Goal: Transaction & Acquisition: Obtain resource

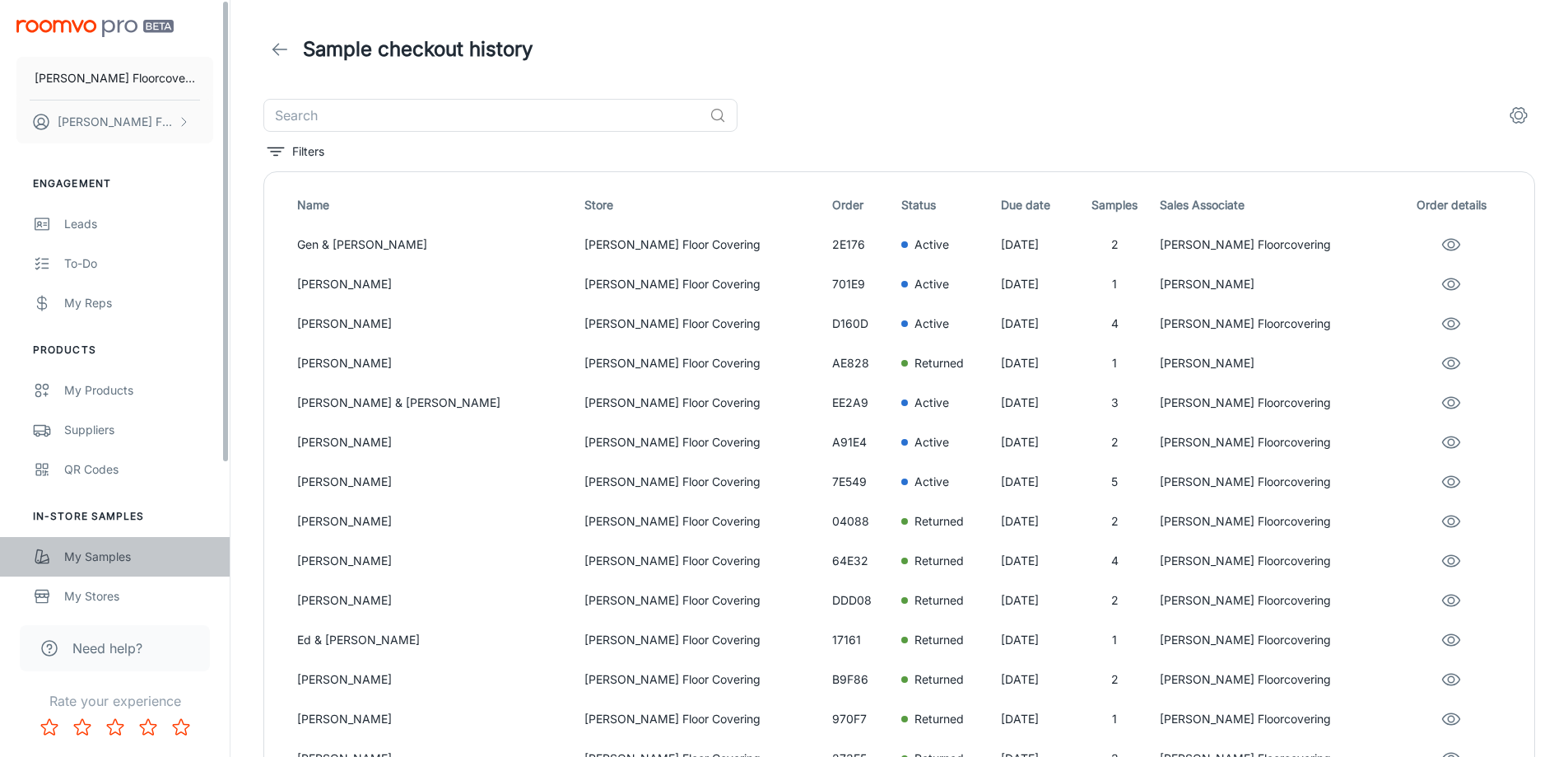
click at [110, 554] on div "My Samples" at bounding box center [139, 557] width 149 height 18
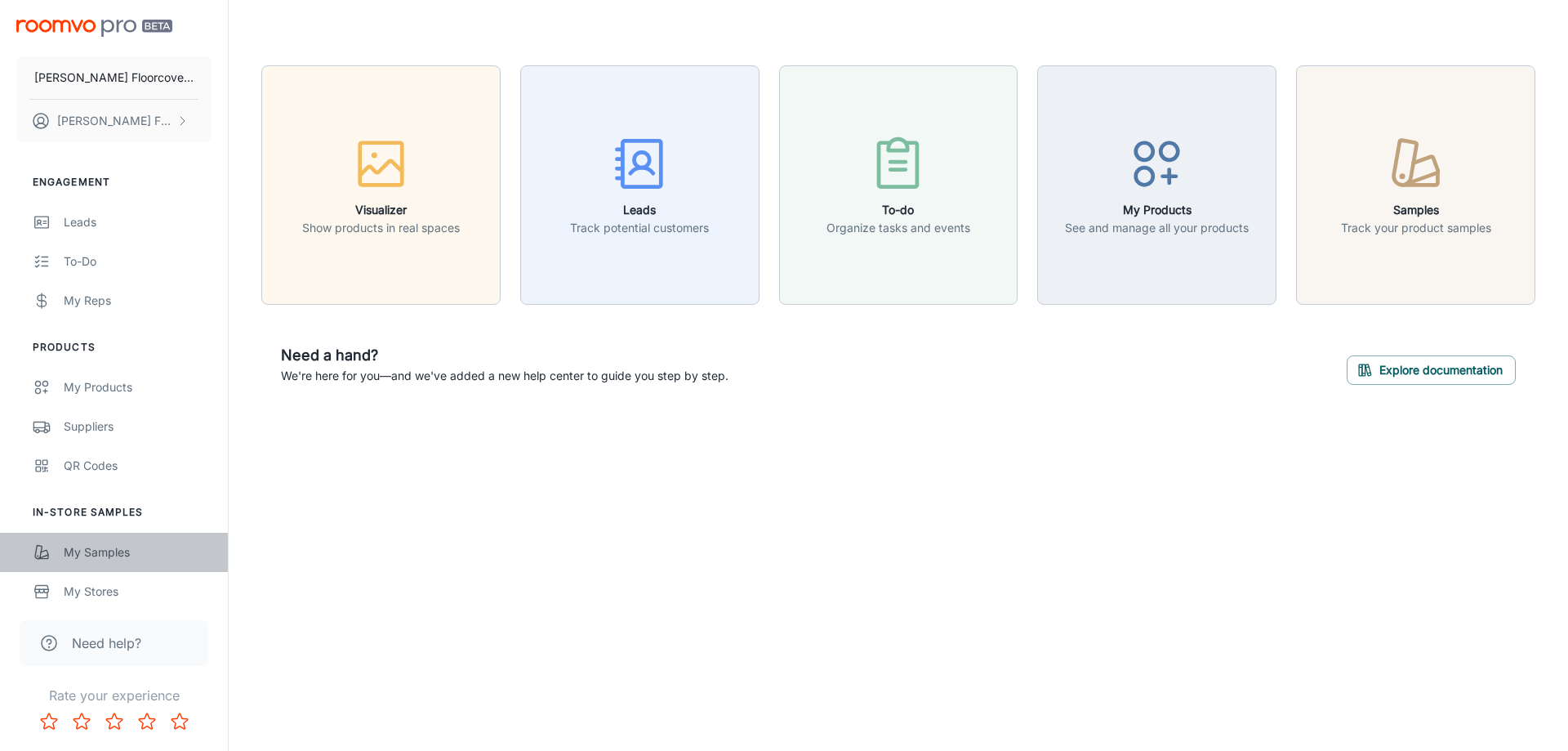
click at [125, 560] on div "My Samples" at bounding box center [138, 552] width 148 height 18
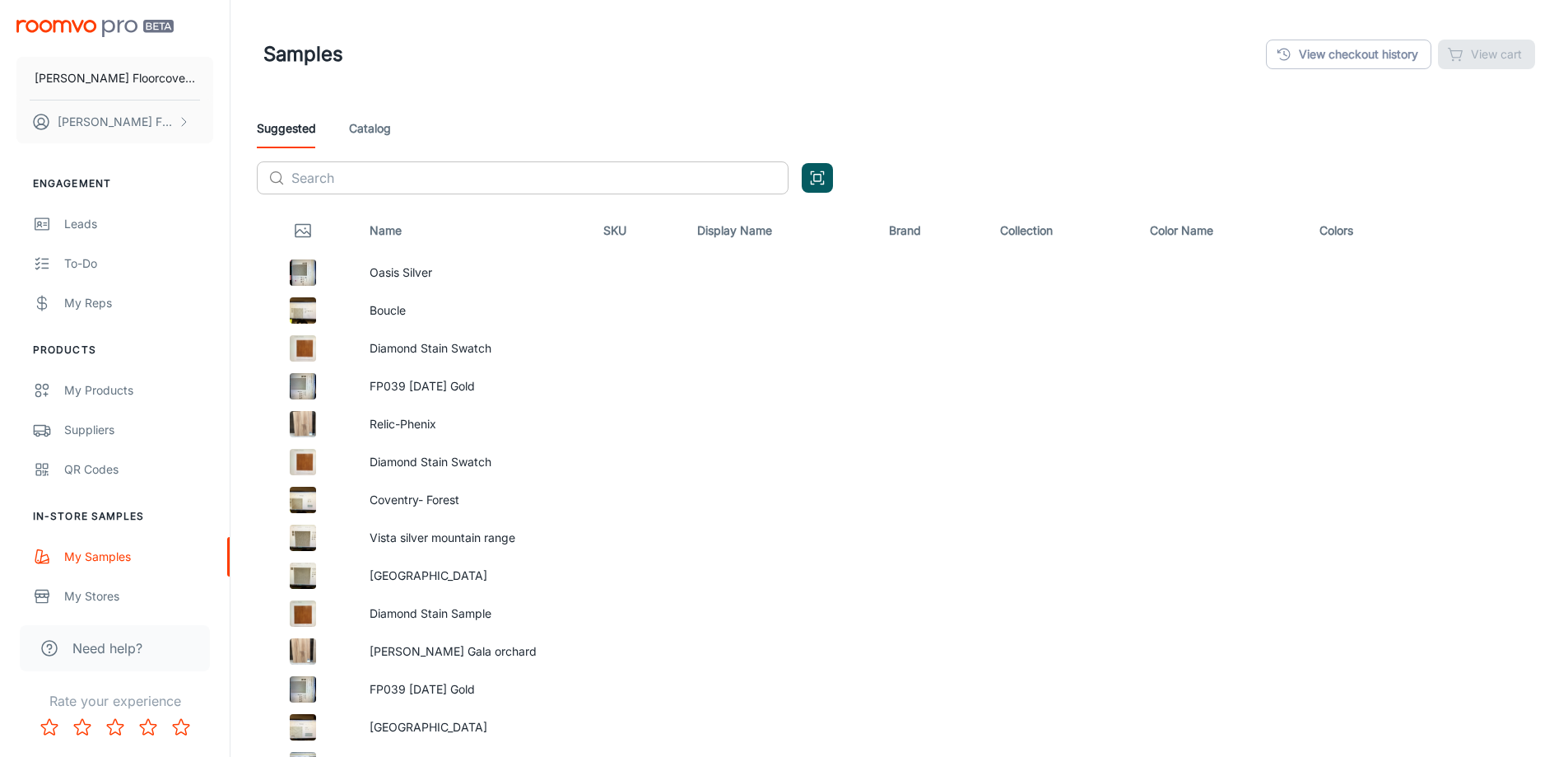
click at [351, 172] on input "text" at bounding box center [539, 177] width 498 height 33
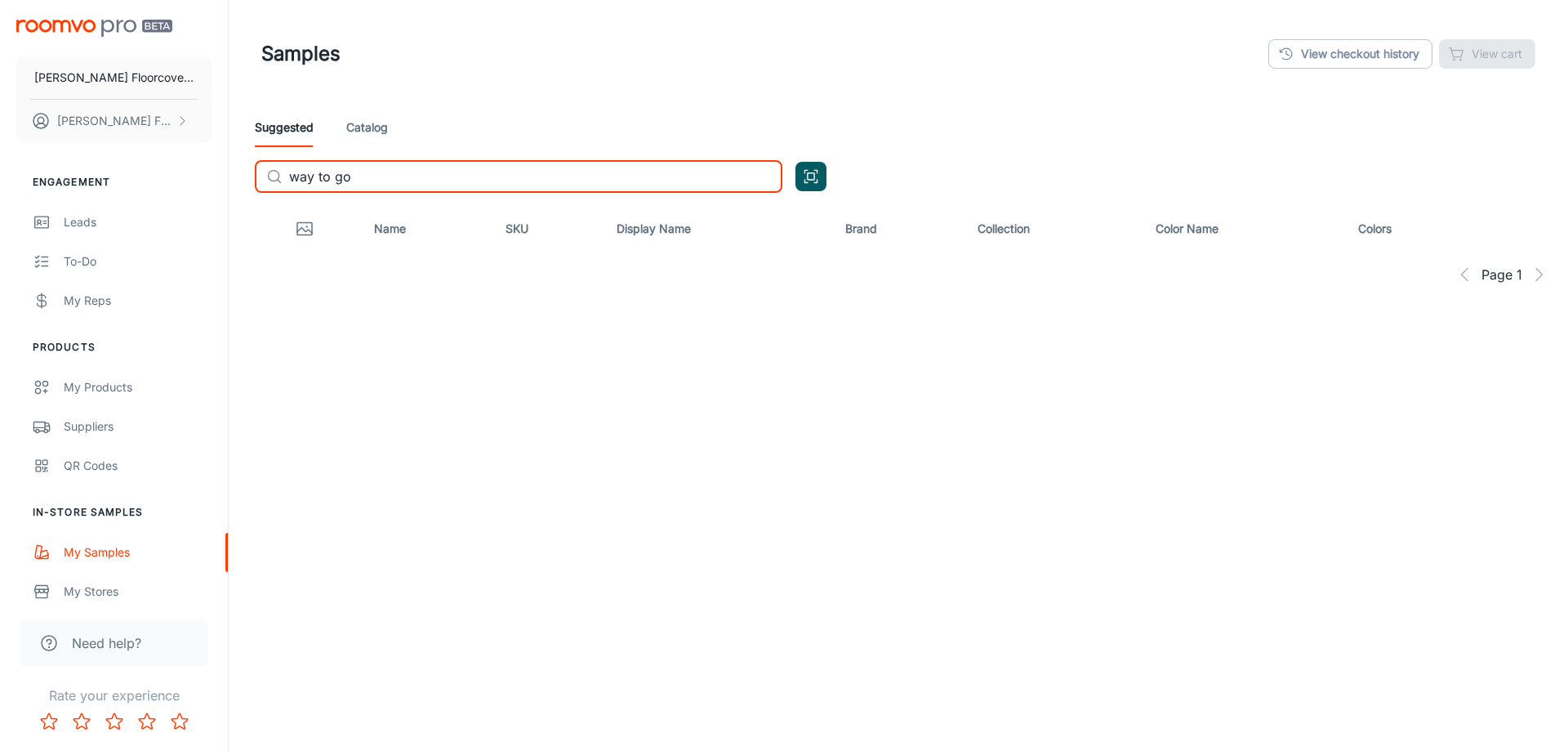
click at [380, 129] on link "Catalog" at bounding box center [367, 126] width 42 height 39
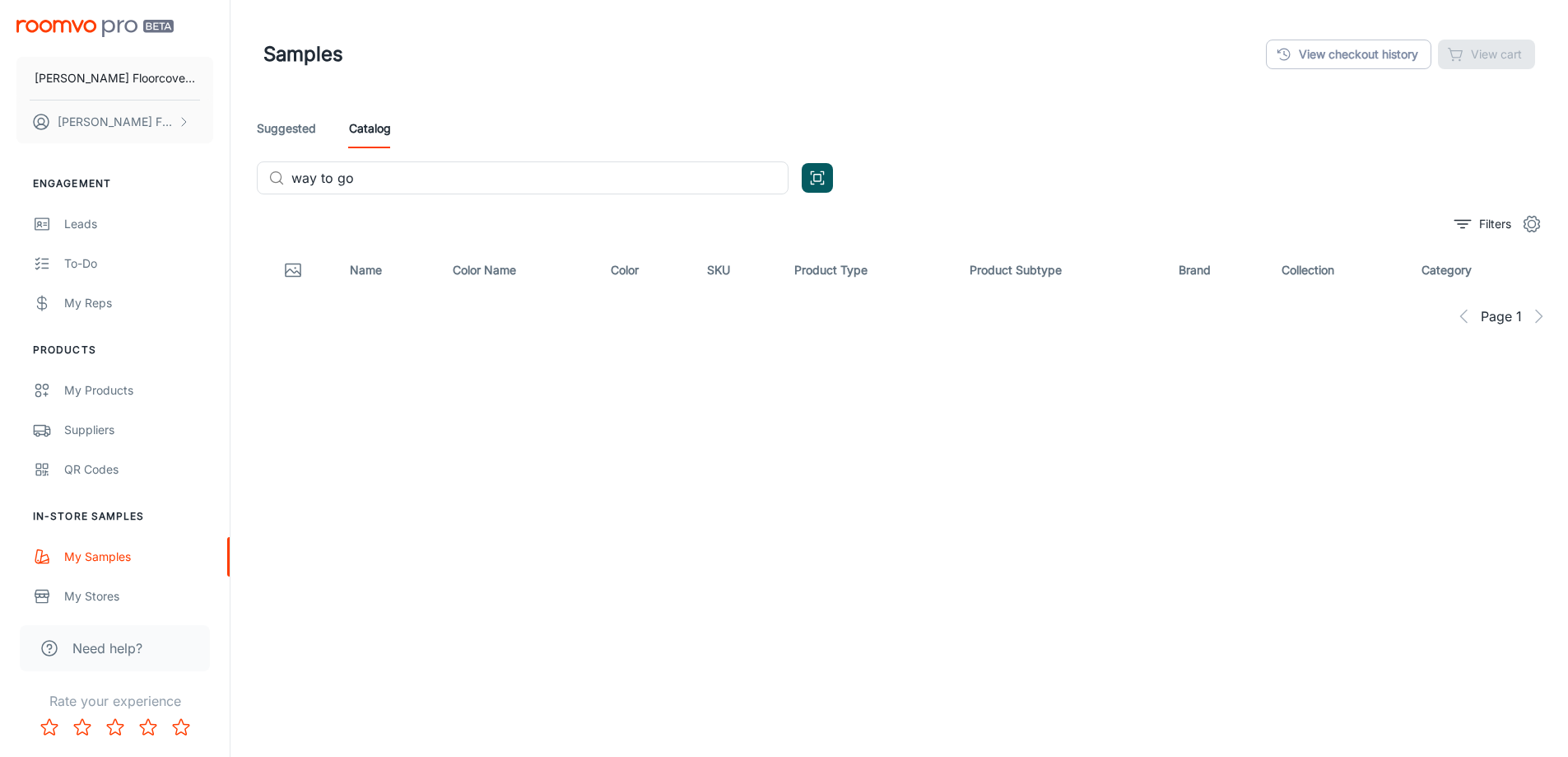
click at [410, 160] on div "Suggested Catalog ​ way to go ​" at bounding box center [900, 157] width 1312 height 99
click at [412, 179] on input "way to go" at bounding box center [539, 177] width 498 height 33
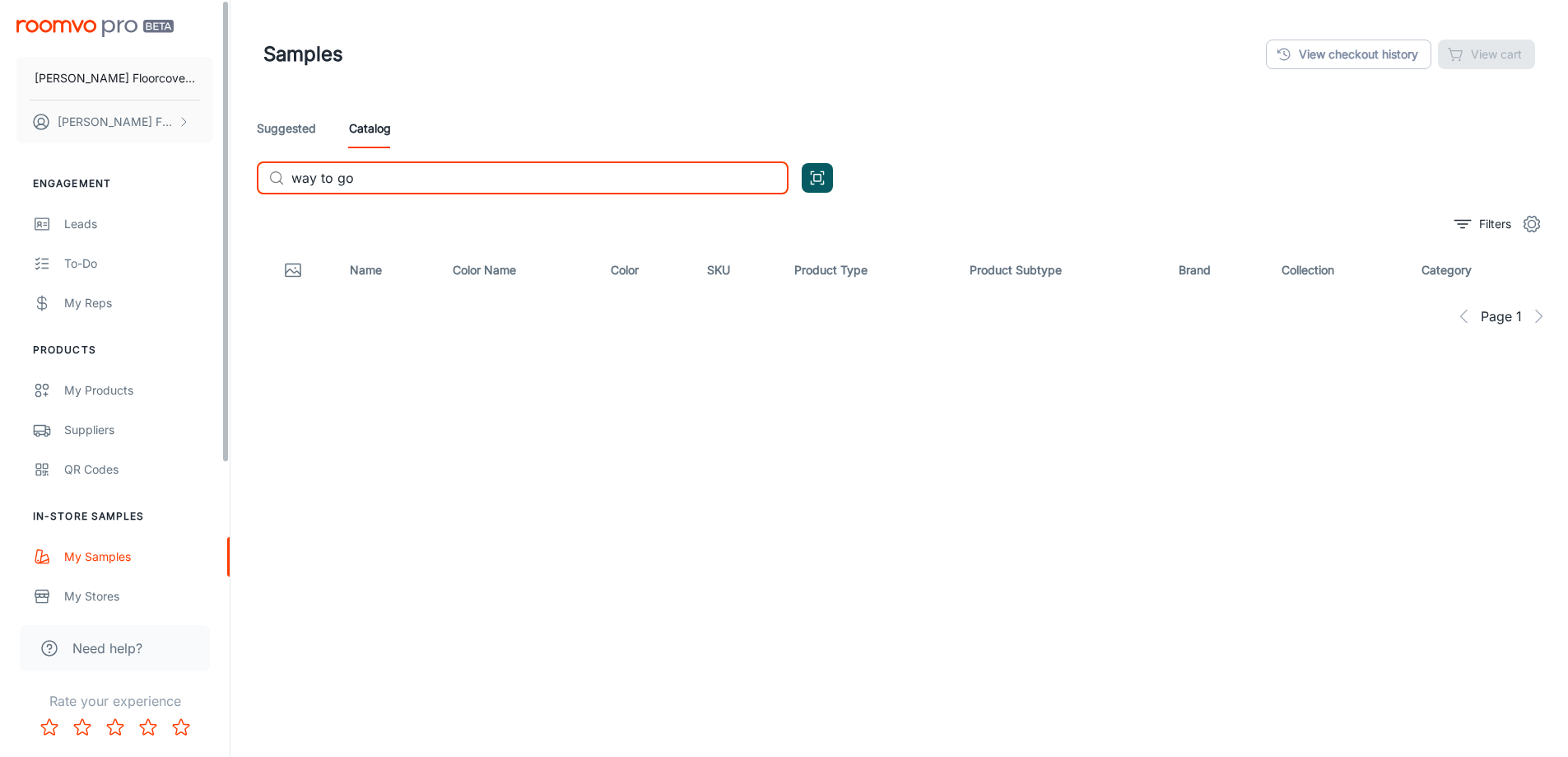
drag, startPoint x: 464, startPoint y: 186, endPoint x: 0, endPoint y: 182, distance: 464.0
click at [0, 182] on div "Frederick's Floorcovering Fredericks Floorcovering Engagement Leads To-do My Re…" at bounding box center [784, 423] width 1568 height 847
type input "signature silver"
drag, startPoint x: 451, startPoint y: 177, endPoint x: 273, endPoint y: 177, distance: 178.0
click at [273, 177] on div "​ signature silver ​" at bounding box center [522, 177] width 532 height 33
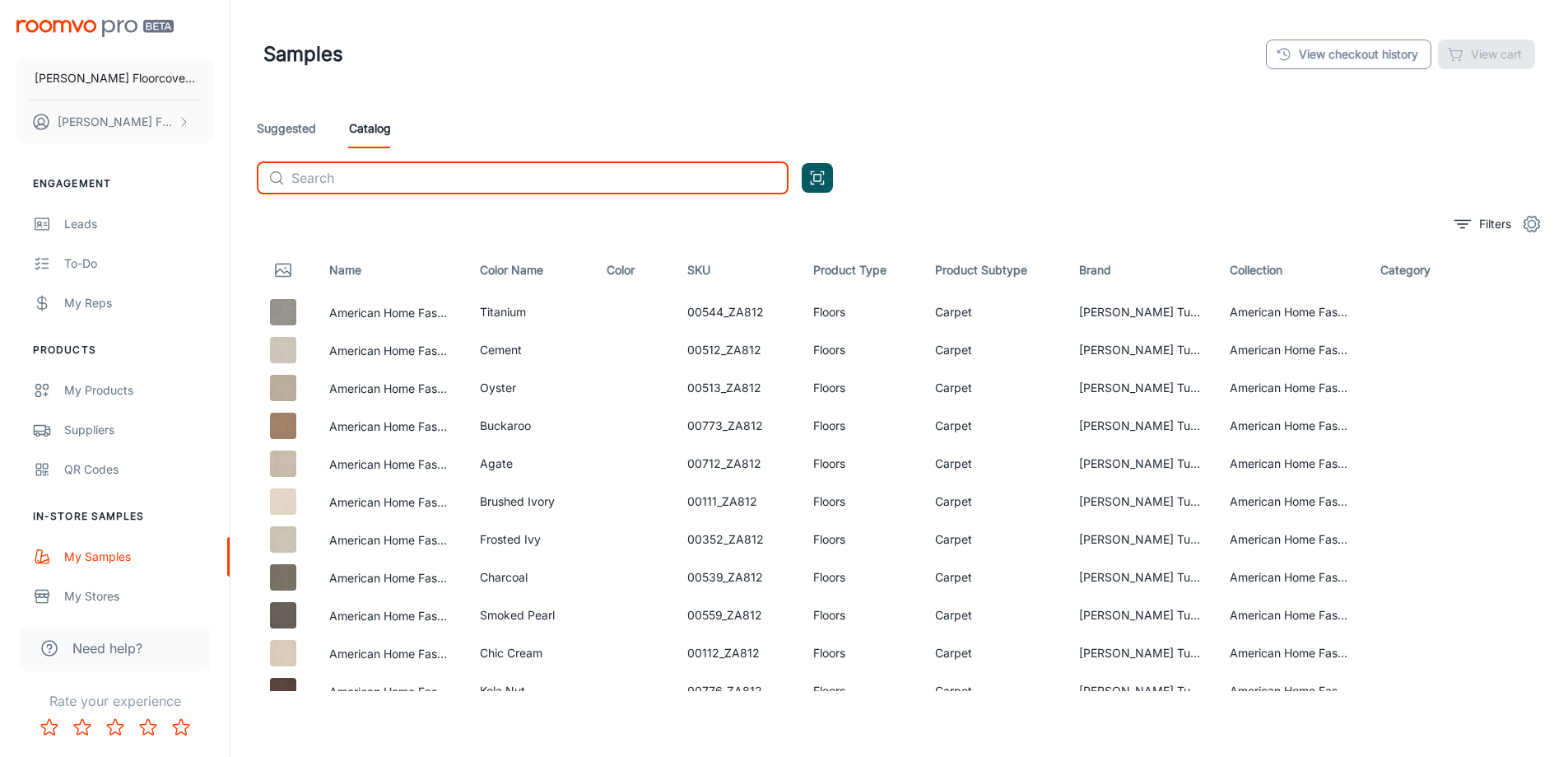
click at [1312, 52] on link "View checkout history" at bounding box center [1349, 54] width 166 height 30
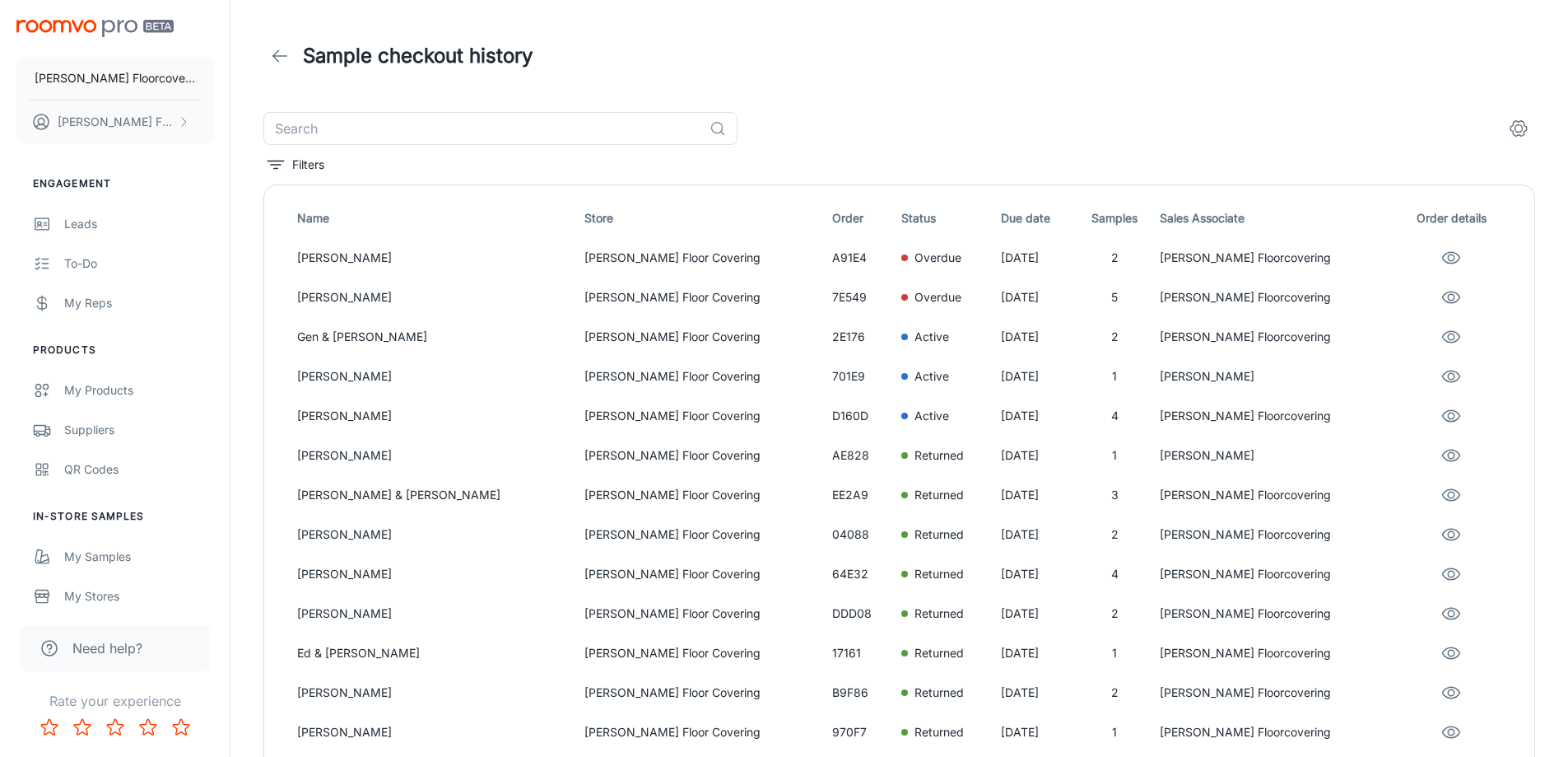
click at [282, 52] on icon at bounding box center [280, 56] width 20 height 20
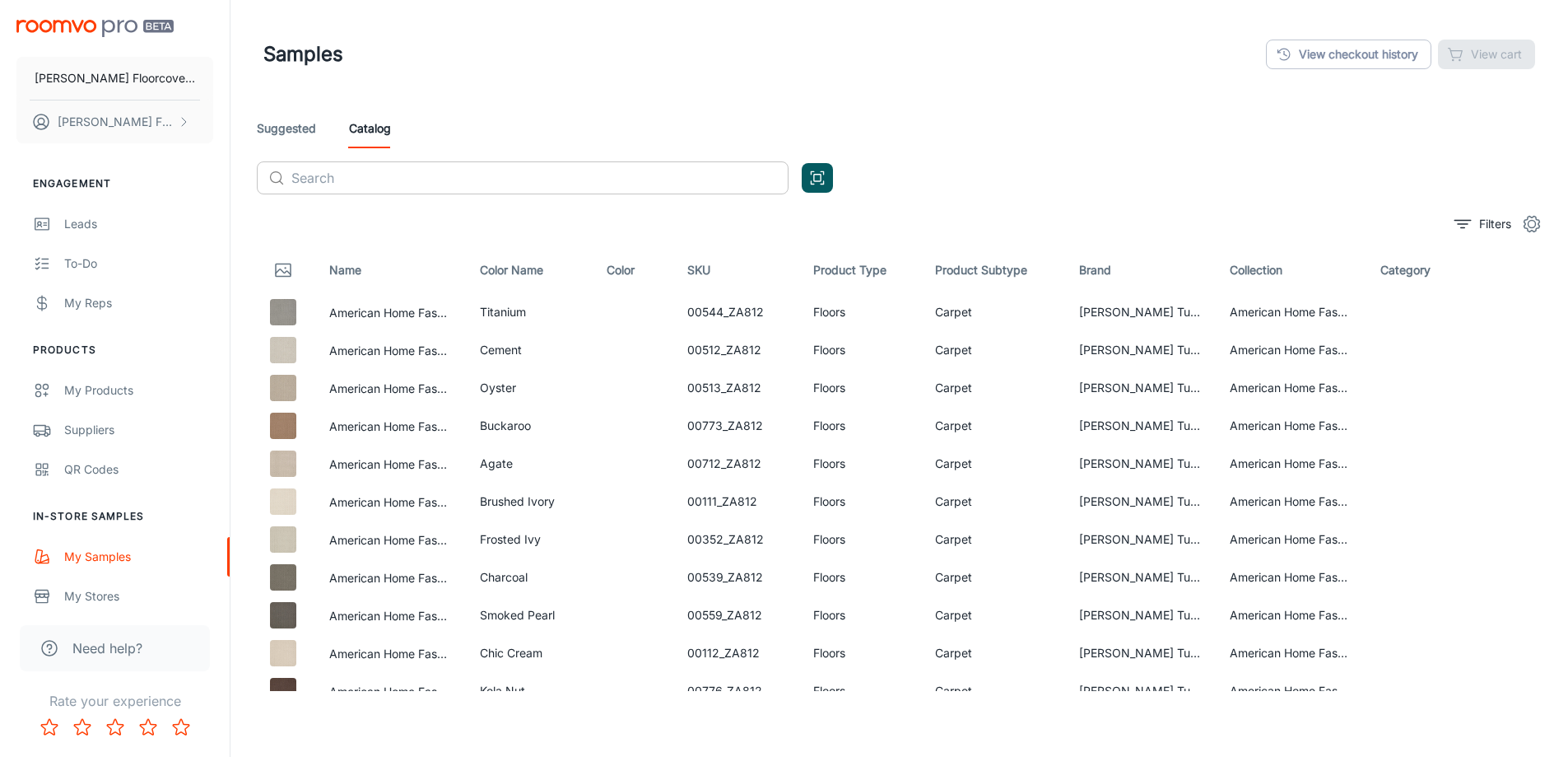
click at [334, 186] on input "text" at bounding box center [539, 177] width 498 height 33
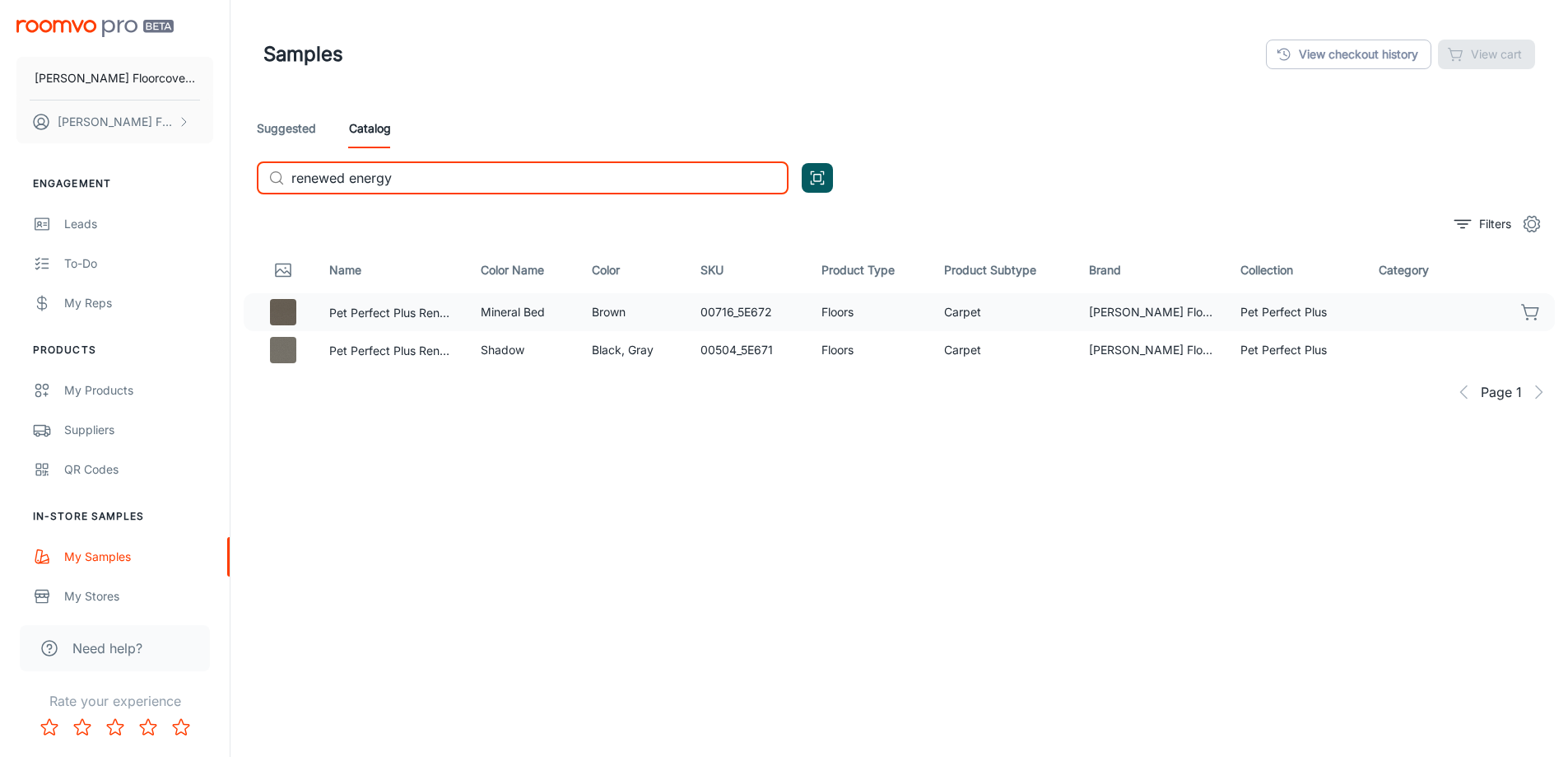
type input "renewed energy"
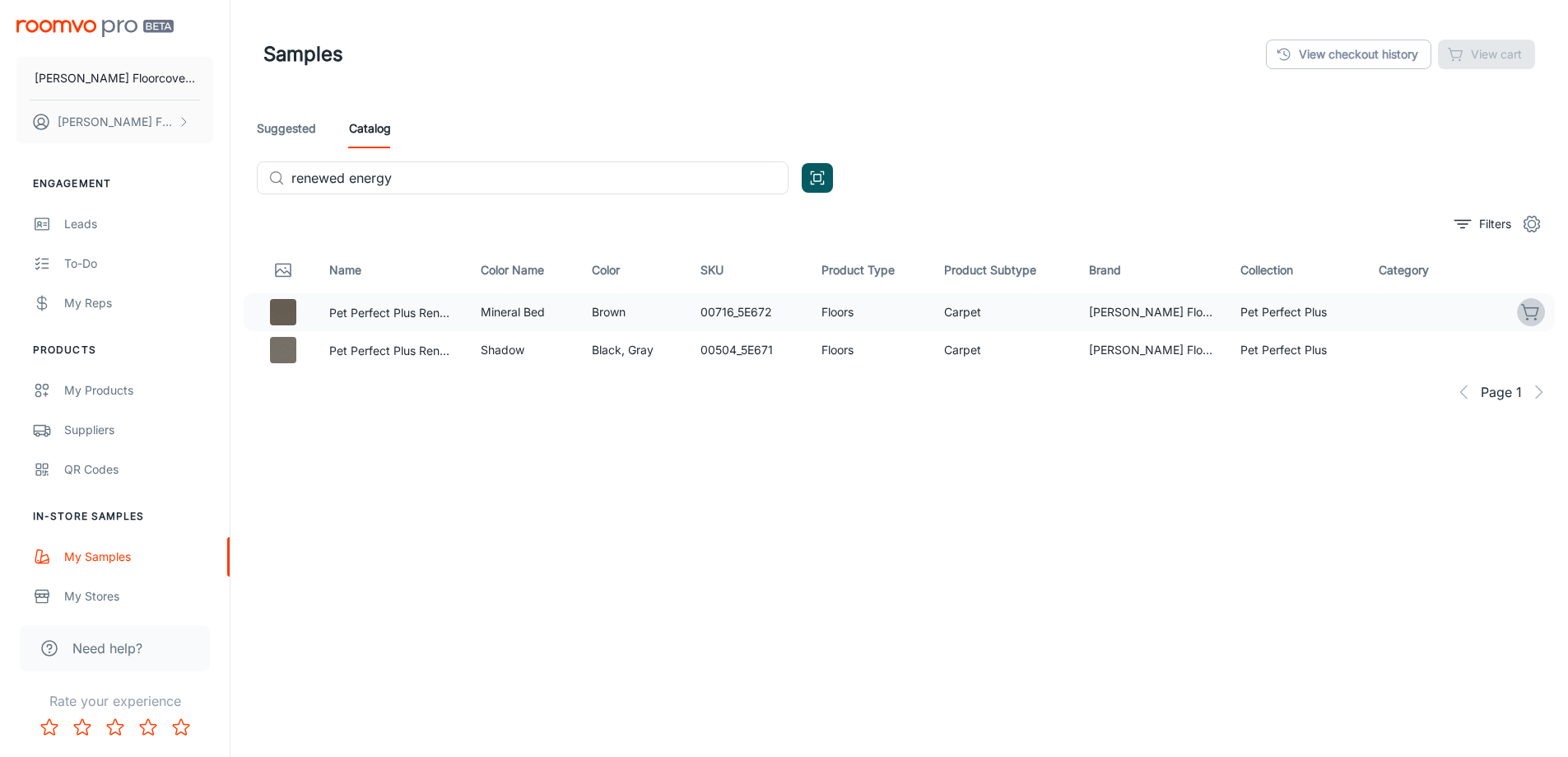
click at [1539, 308] on icon "button" at bounding box center [1530, 310] width 16 height 12
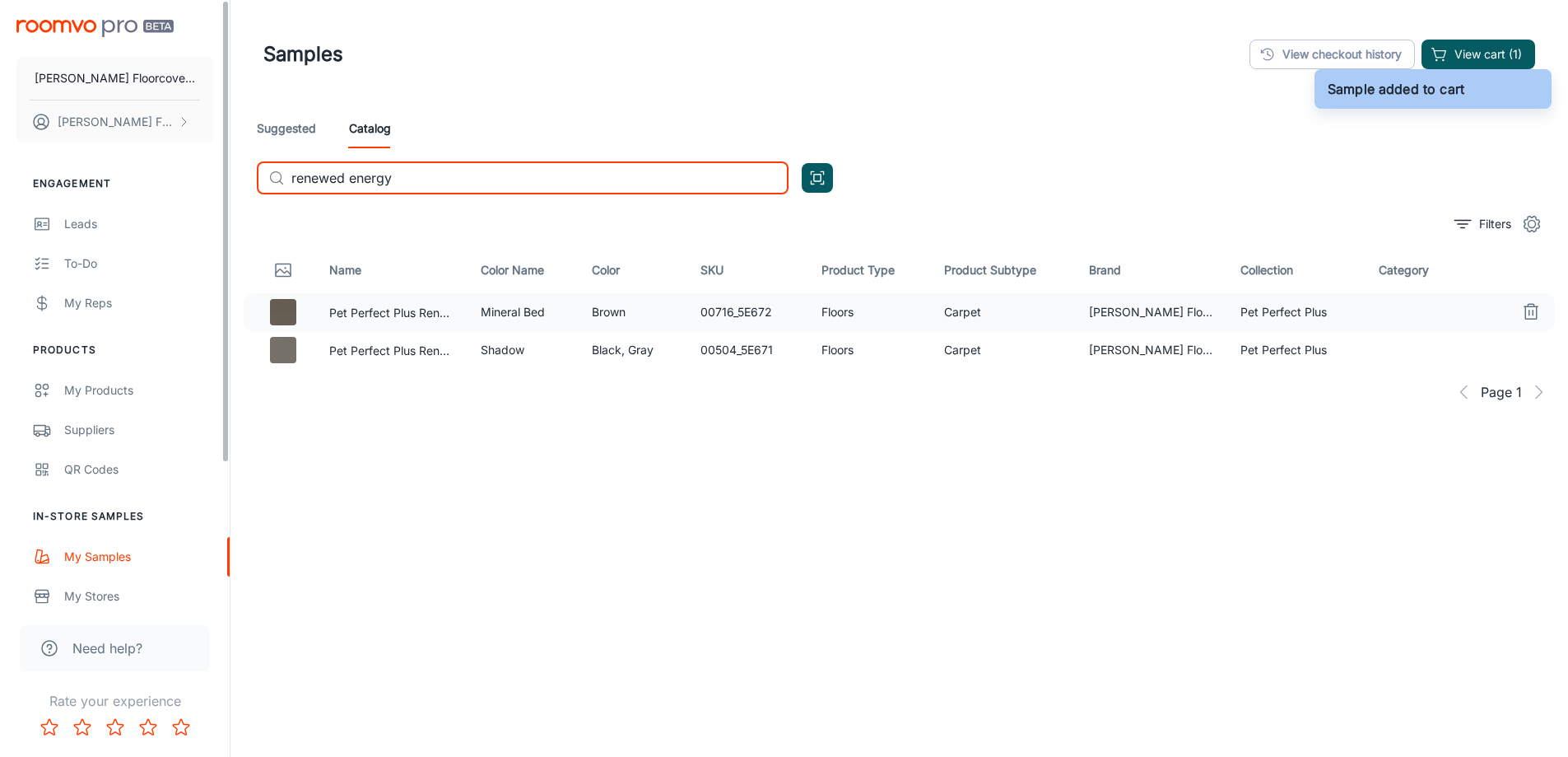
drag, startPoint x: 513, startPoint y: 173, endPoint x: 198, endPoint y: 192, distance: 315.6
click at [198, 192] on div "Frederick's Floorcovering Fredericks Floorcovering Engagement Leads To-do My Re…" at bounding box center [784, 423] width 1568 height 847
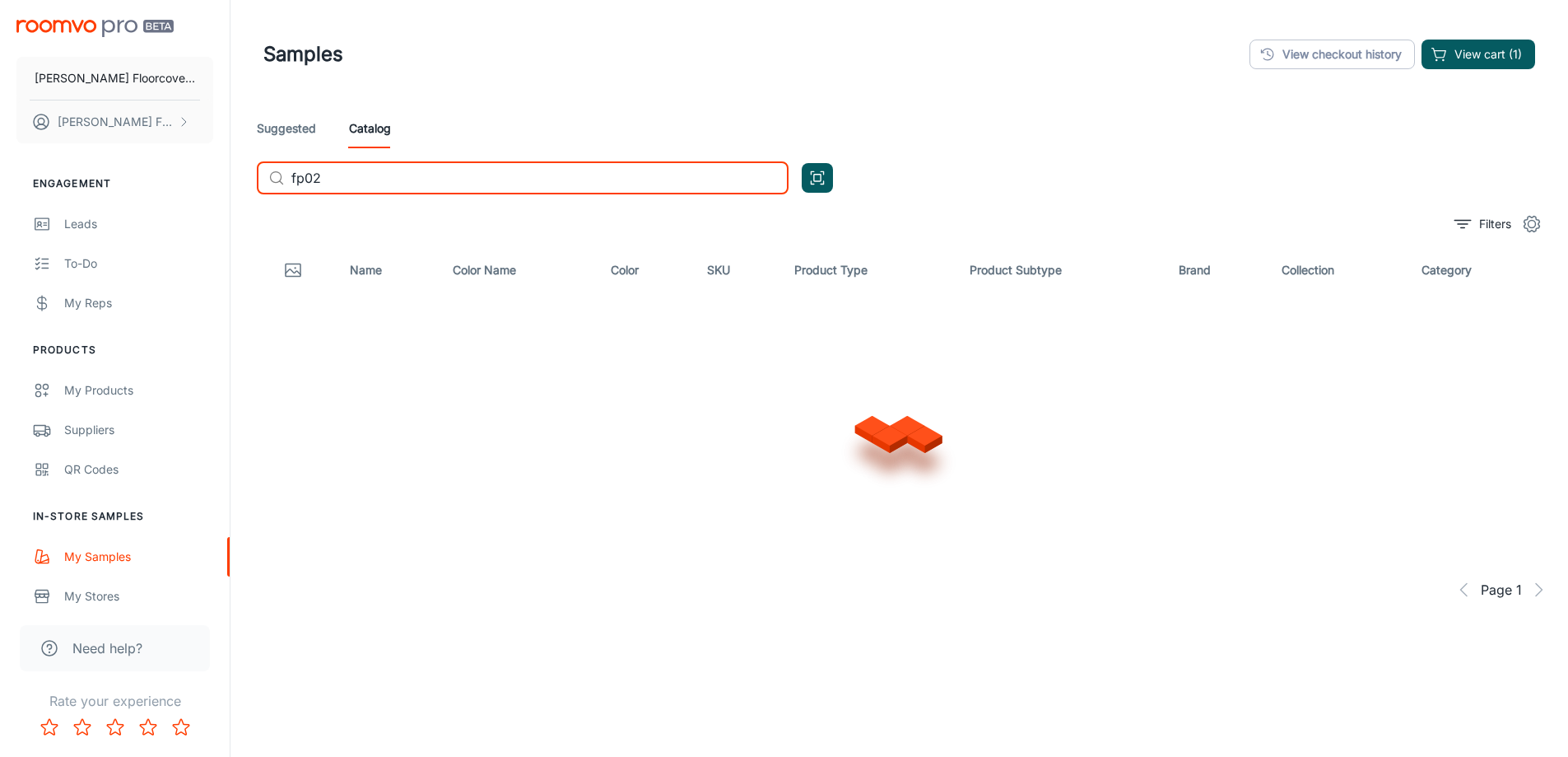
type input "fp022"
drag, startPoint x: 394, startPoint y: 179, endPoint x: 263, endPoint y: 179, distance: 131.0
click at [263, 179] on div "​ fp022 ​" at bounding box center [522, 177] width 532 height 33
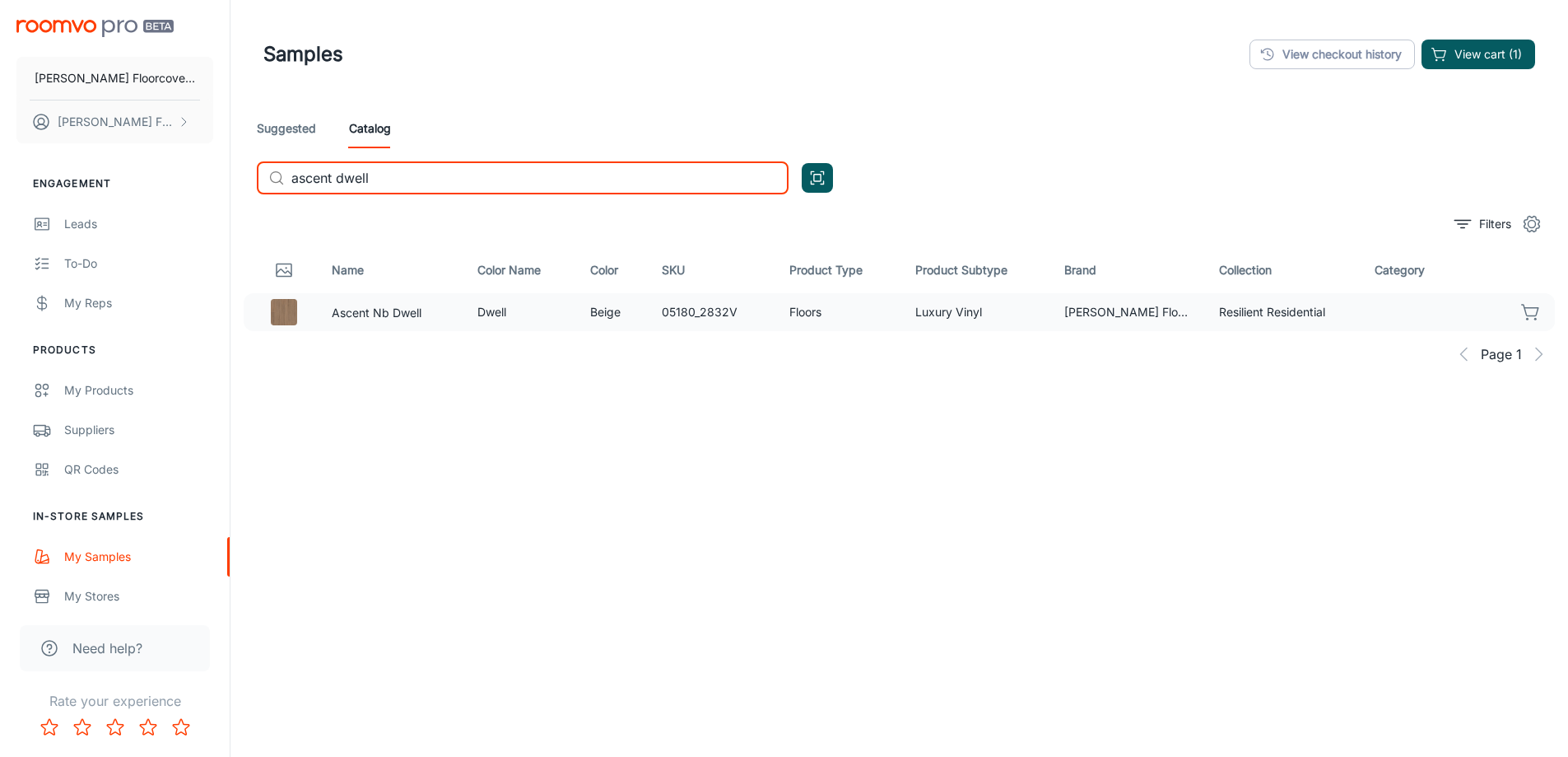
type input "ascent dwell"
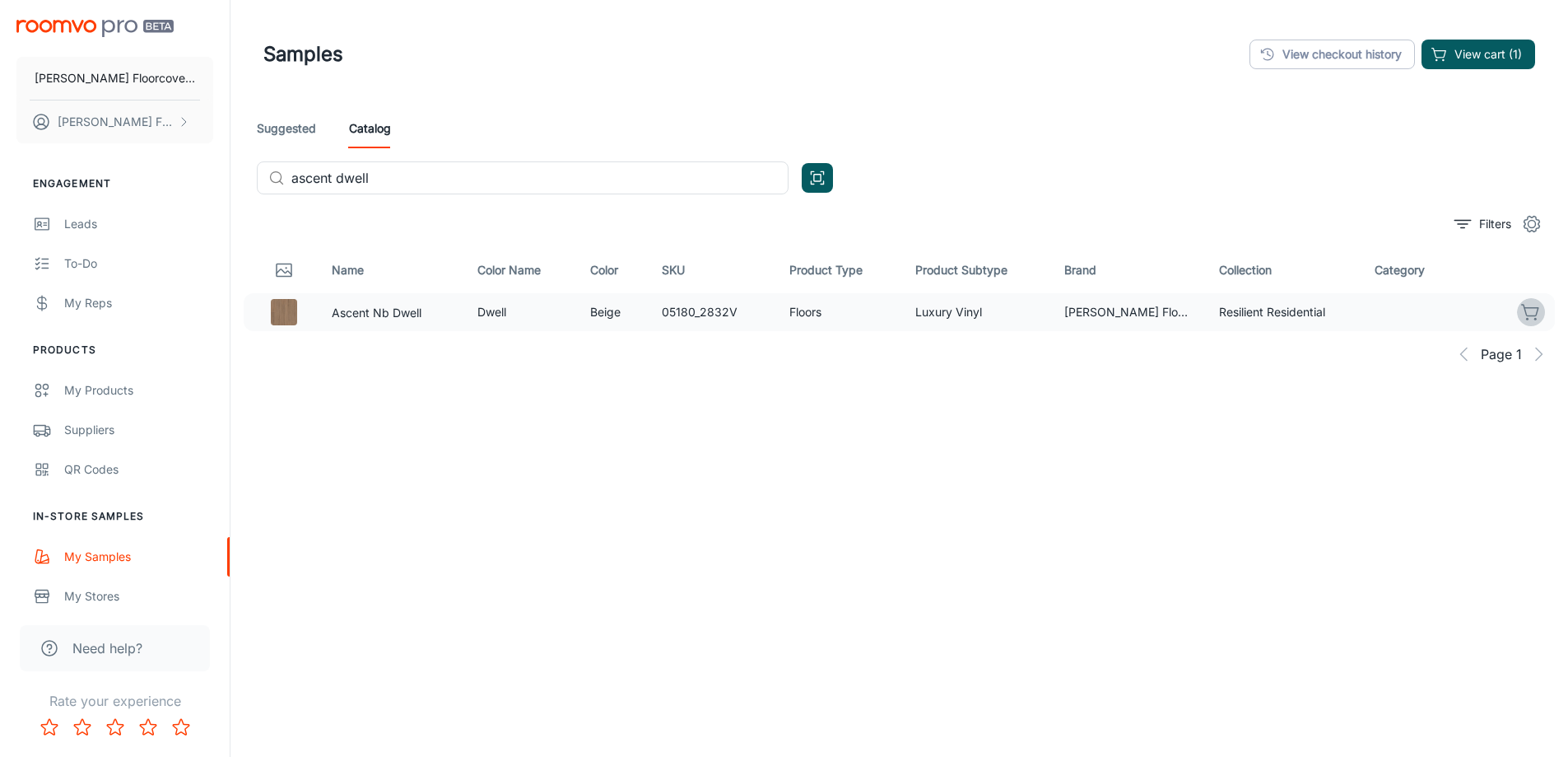
click at [1534, 312] on icon "button" at bounding box center [1532, 312] width 20 height 20
drag, startPoint x: 567, startPoint y: 154, endPoint x: 343, endPoint y: 172, distance: 224.7
click at [343, 172] on div "Suggested Catalog ​ ascent dwell ​" at bounding box center [900, 157] width 1312 height 99
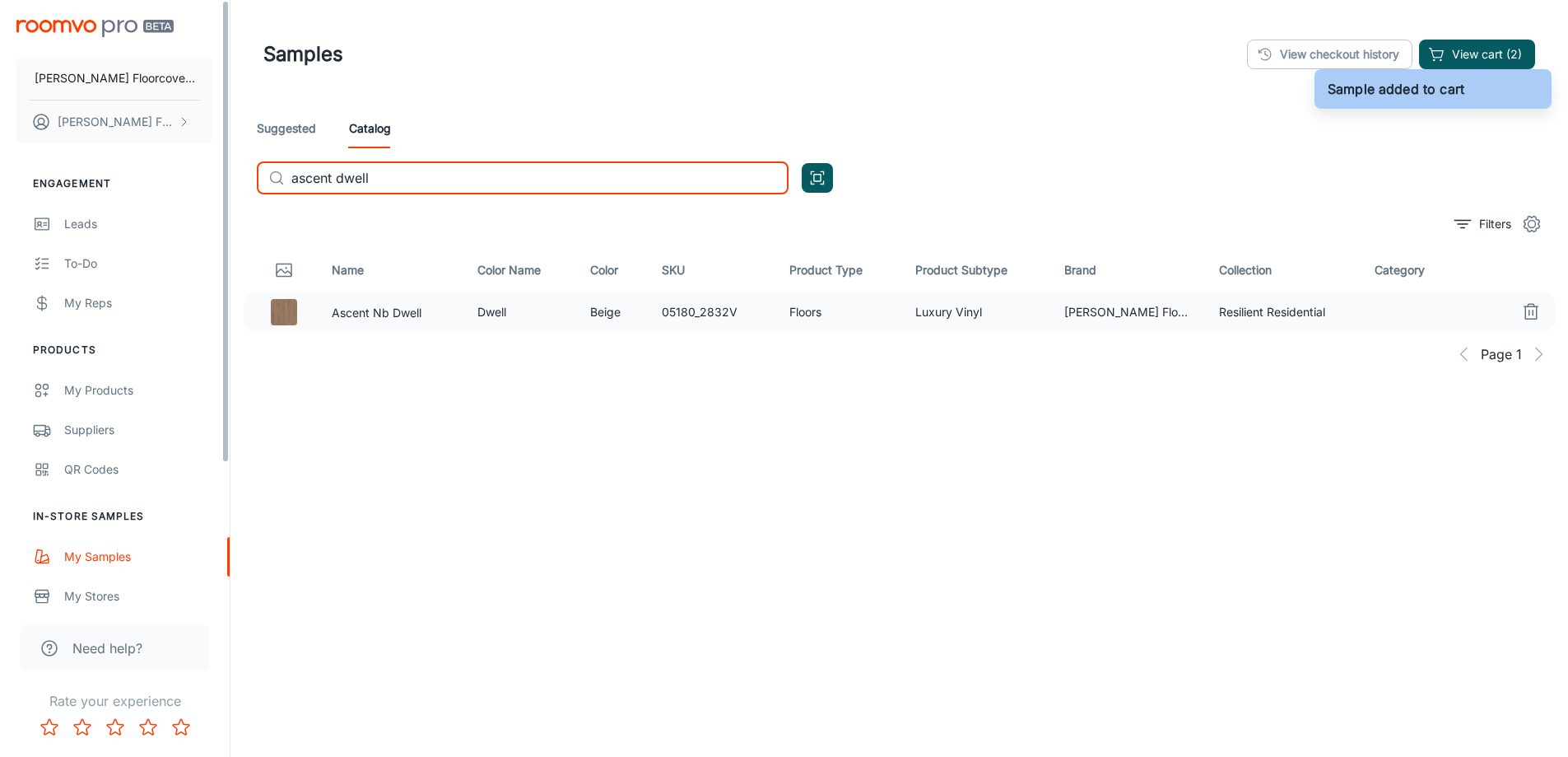
drag, startPoint x: 454, startPoint y: 177, endPoint x: 189, endPoint y: 167, distance: 265.2
click at [189, 167] on div "Frederick's Floorcovering Fredericks Floorcovering Engagement Leads To-do My Re…" at bounding box center [784, 423] width 1568 height 847
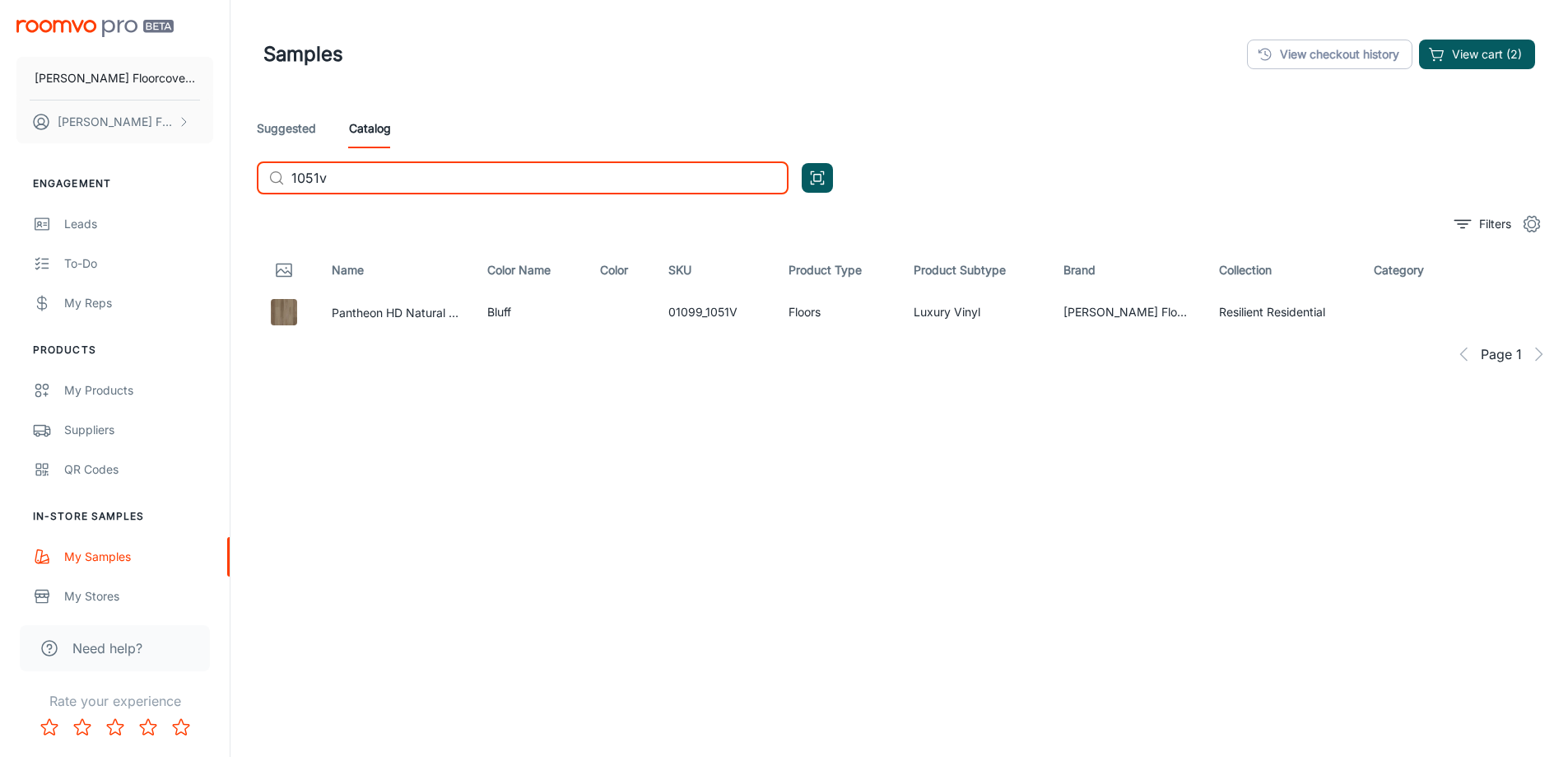
drag, startPoint x: 377, startPoint y: 177, endPoint x: 276, endPoint y: 188, distance: 101.6
click at [276, 188] on div "​ 1051v ​" at bounding box center [522, 177] width 532 height 33
drag, startPoint x: 1530, startPoint y: 316, endPoint x: 1292, endPoint y: 314, distance: 238.0
click at [1529, 316] on icon "button" at bounding box center [1530, 310] width 16 height 12
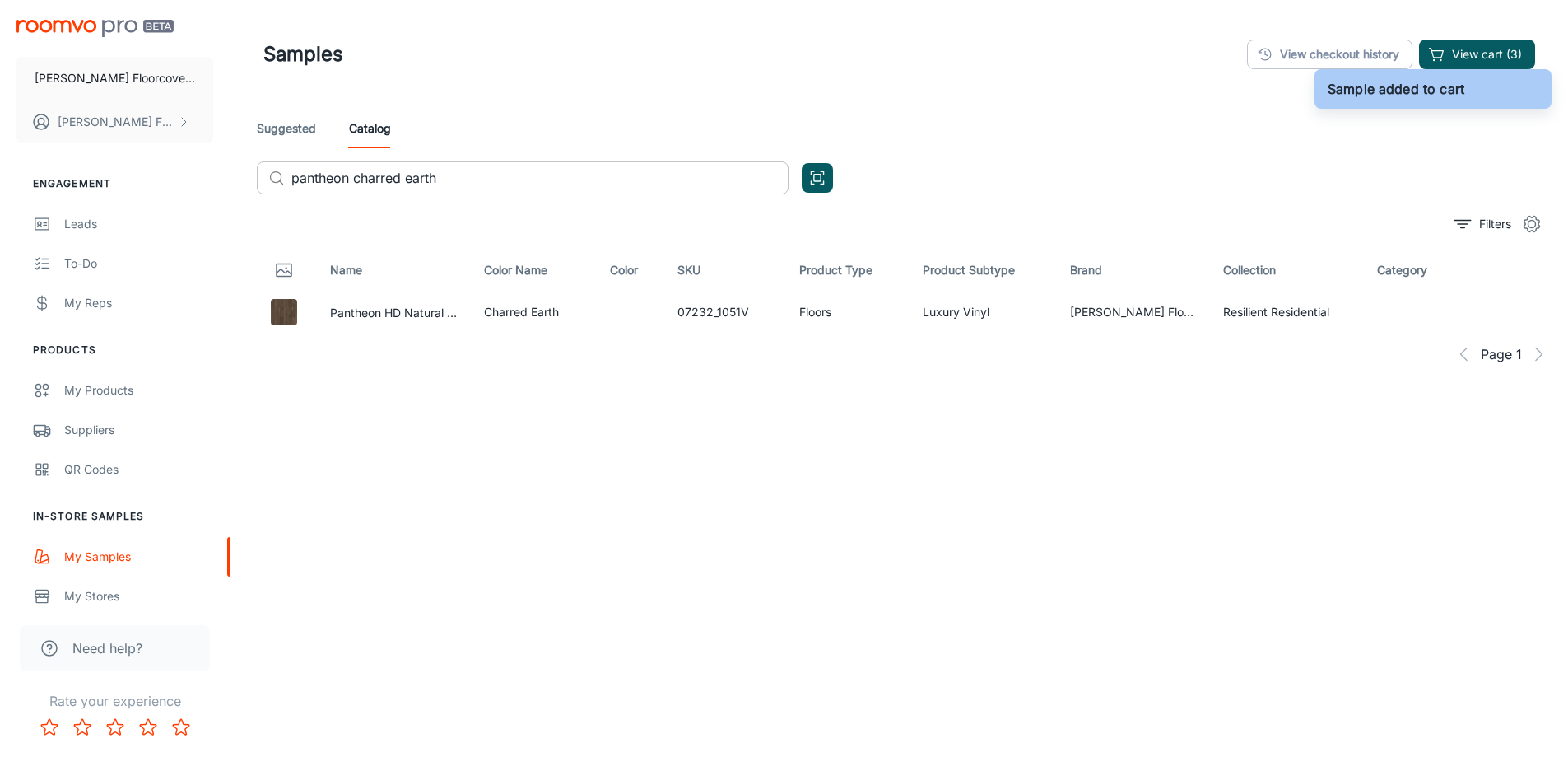
click at [577, 182] on input "pantheon charred earth" at bounding box center [539, 177] width 498 height 33
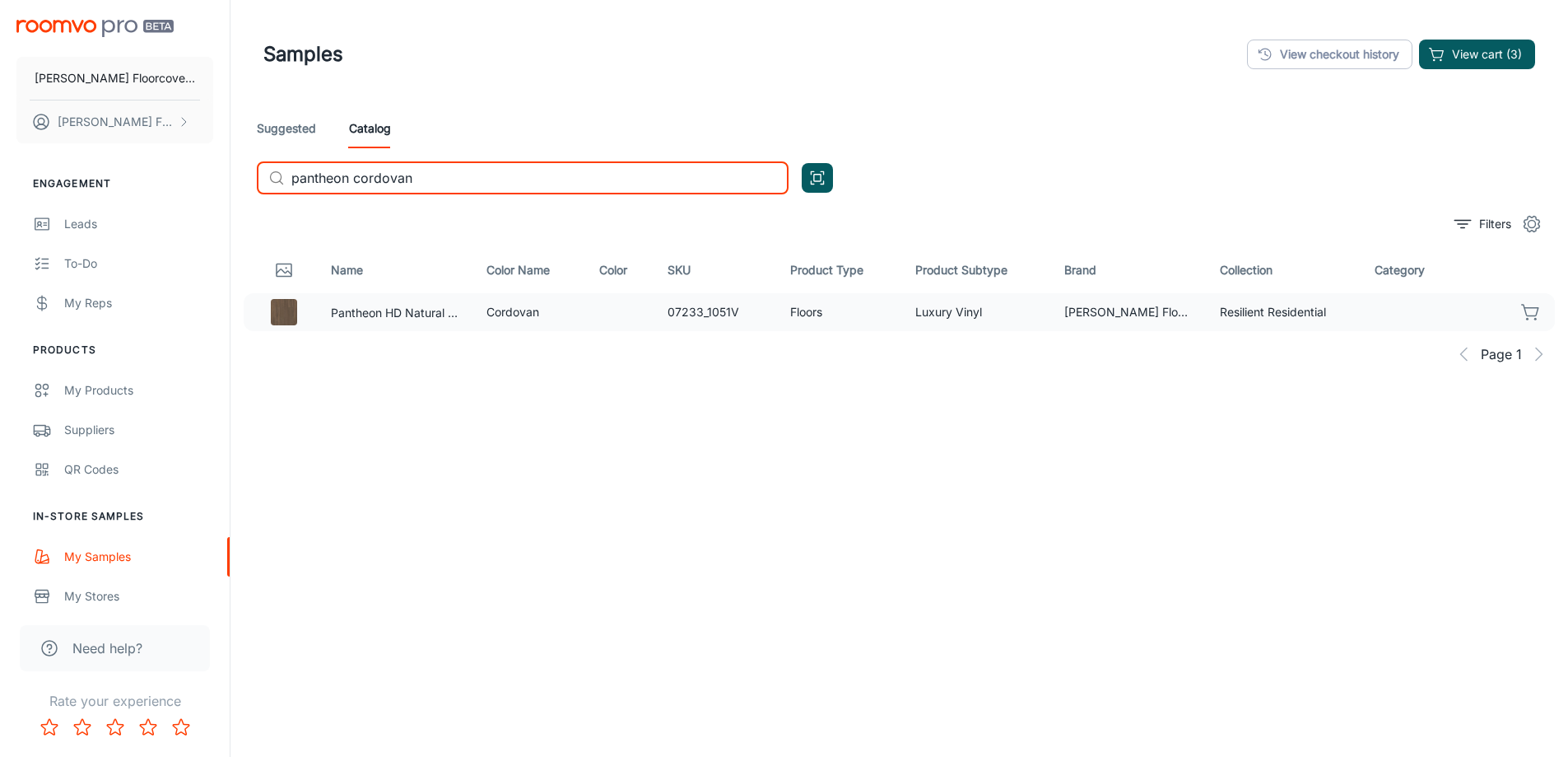
type input "pantheon cordovan"
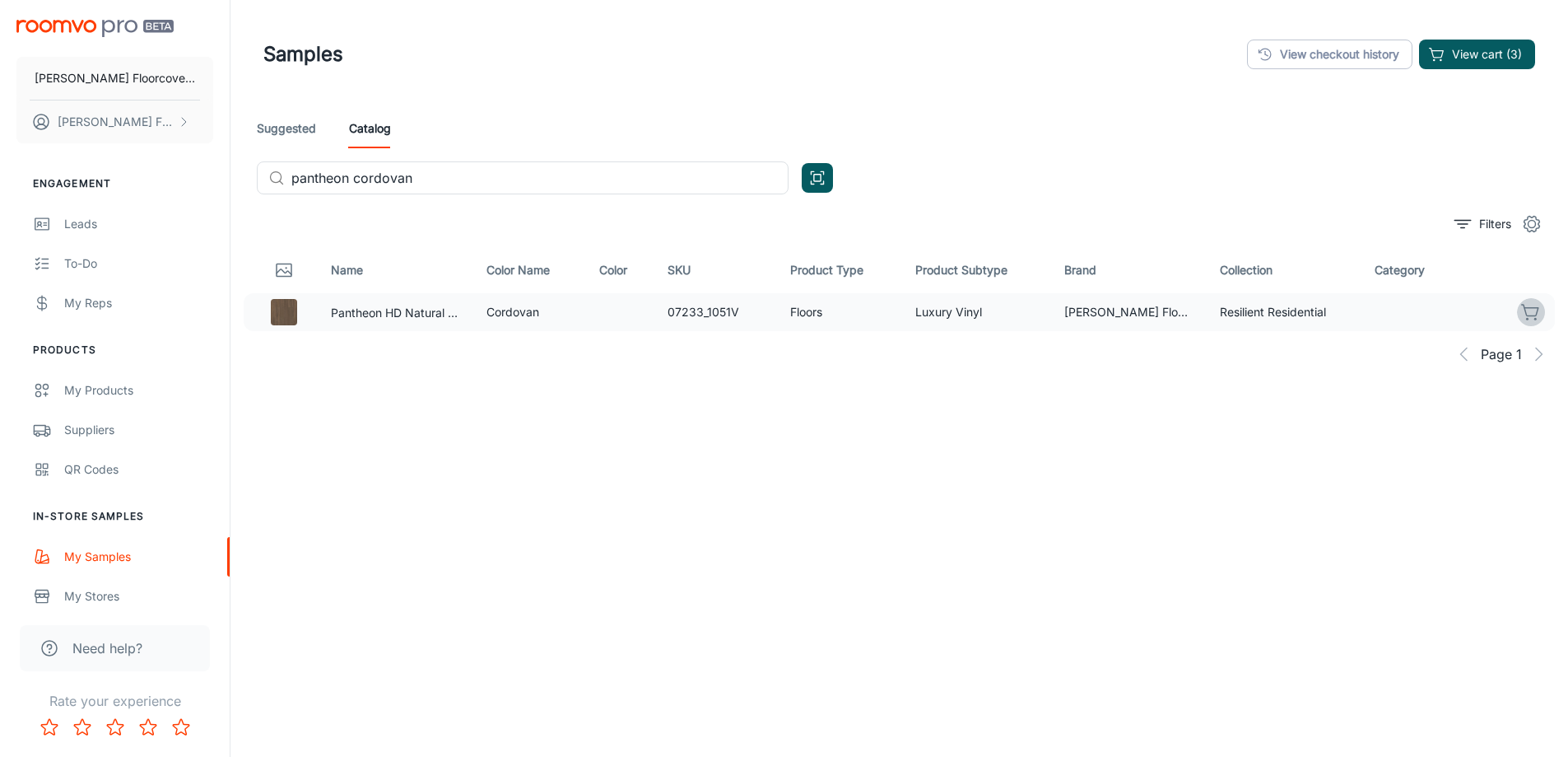
click at [1531, 312] on icon "button" at bounding box center [1532, 312] width 20 height 20
click at [1504, 53] on button "View cart (4)" at bounding box center [1477, 54] width 116 height 30
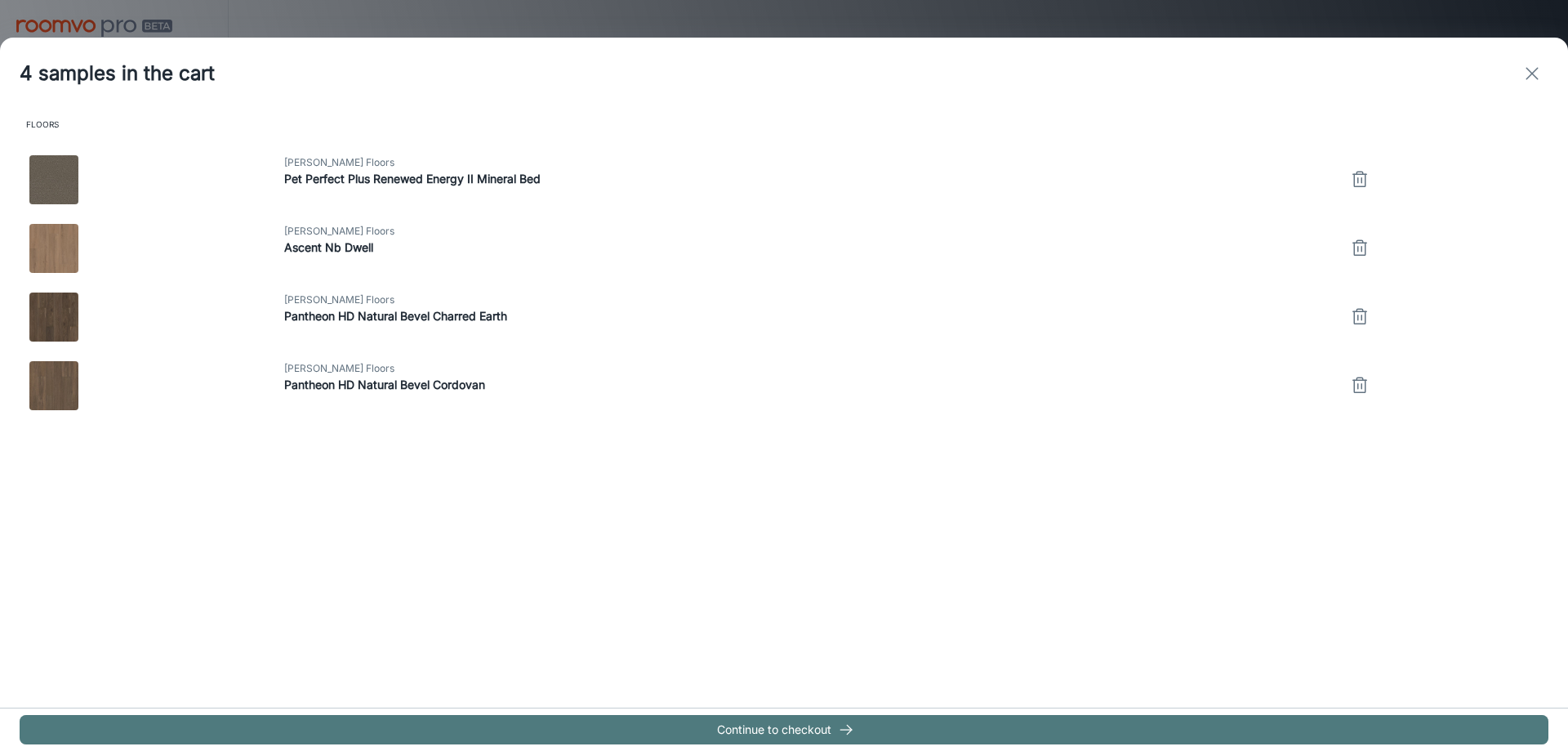
click at [847, 729] on line "button" at bounding box center [845, 729] width 12 height 0
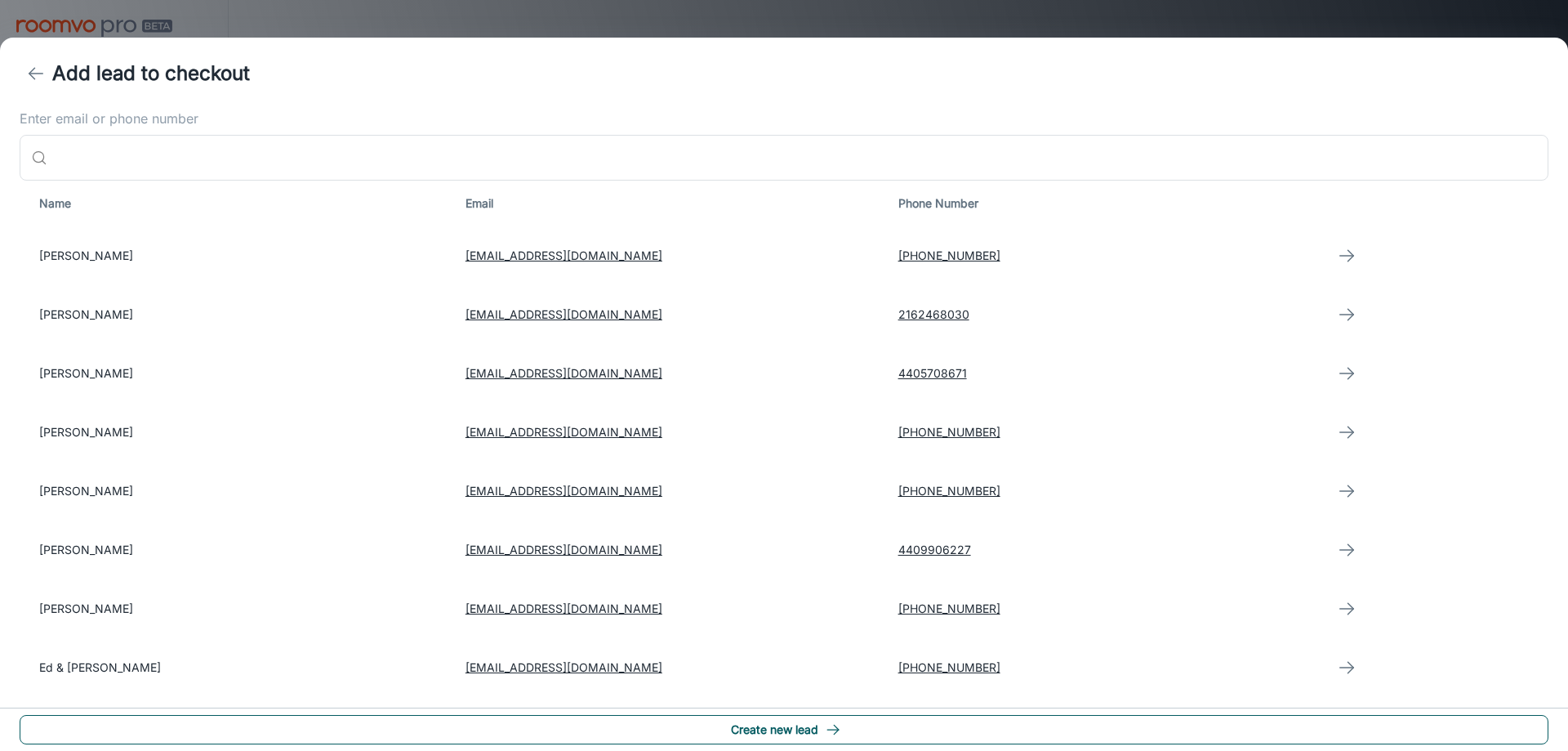
click at [837, 731] on polyline "button" at bounding box center [835, 729] width 5 height 9
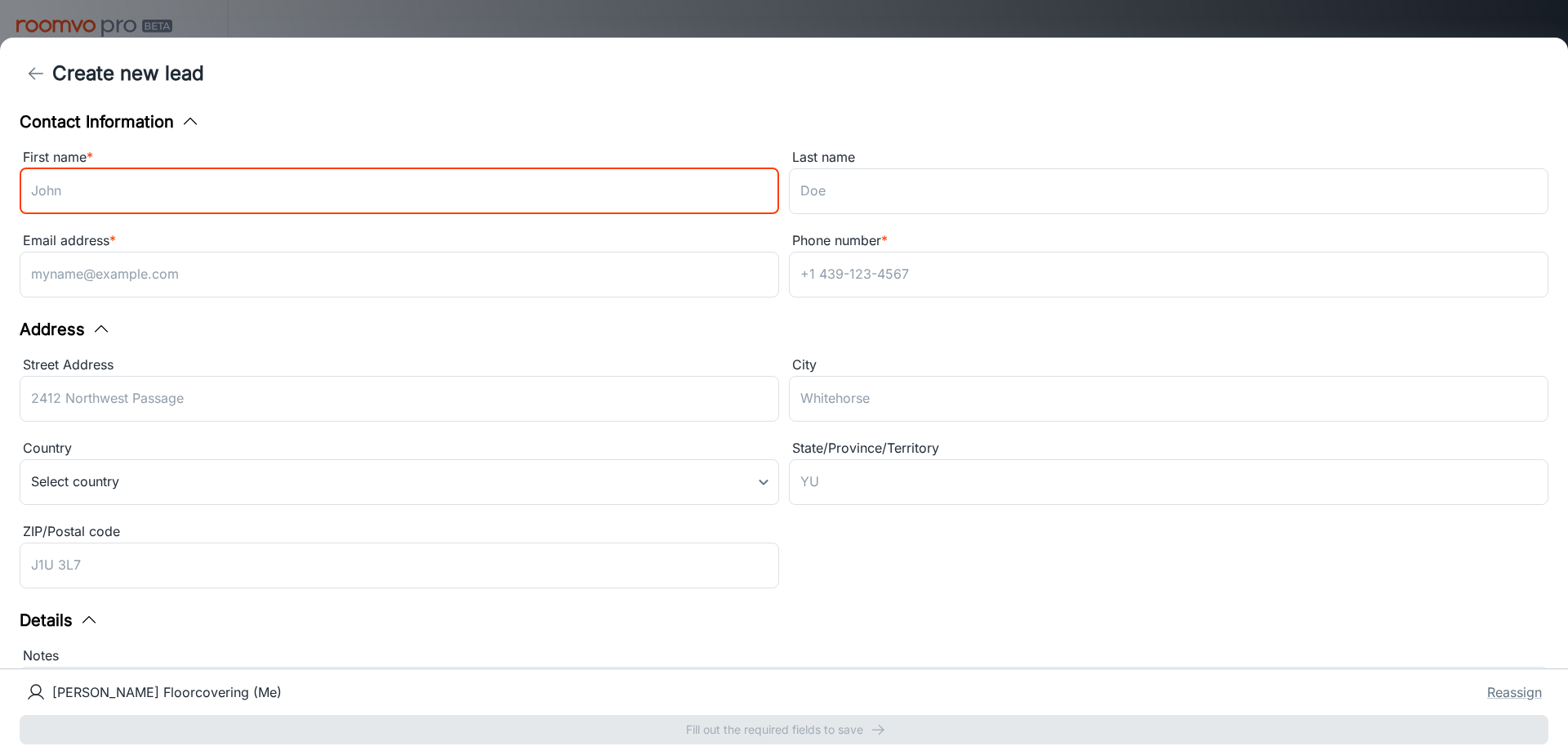
click at [195, 196] on input "First name *" at bounding box center [400, 190] width 760 height 46
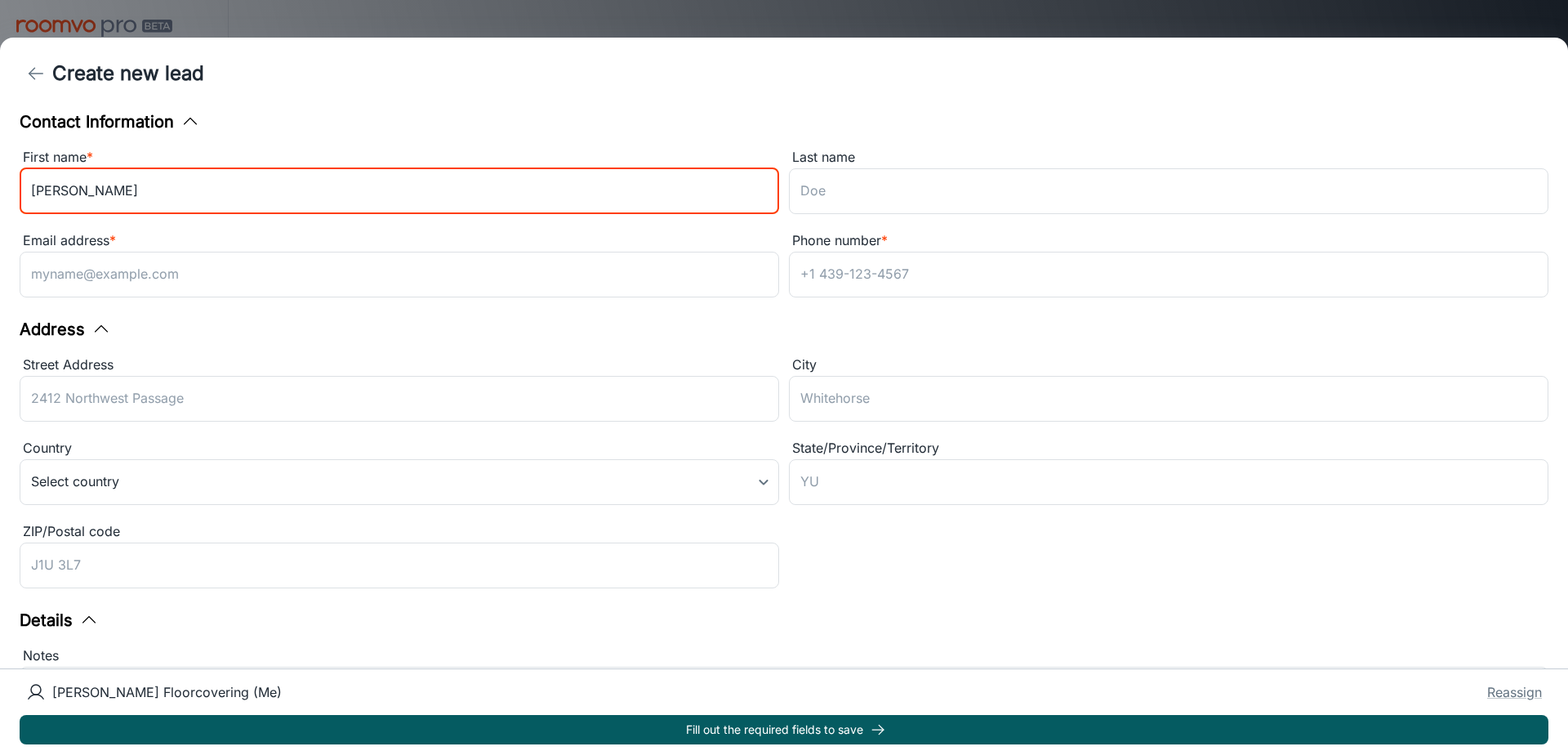
type input "Pamela"
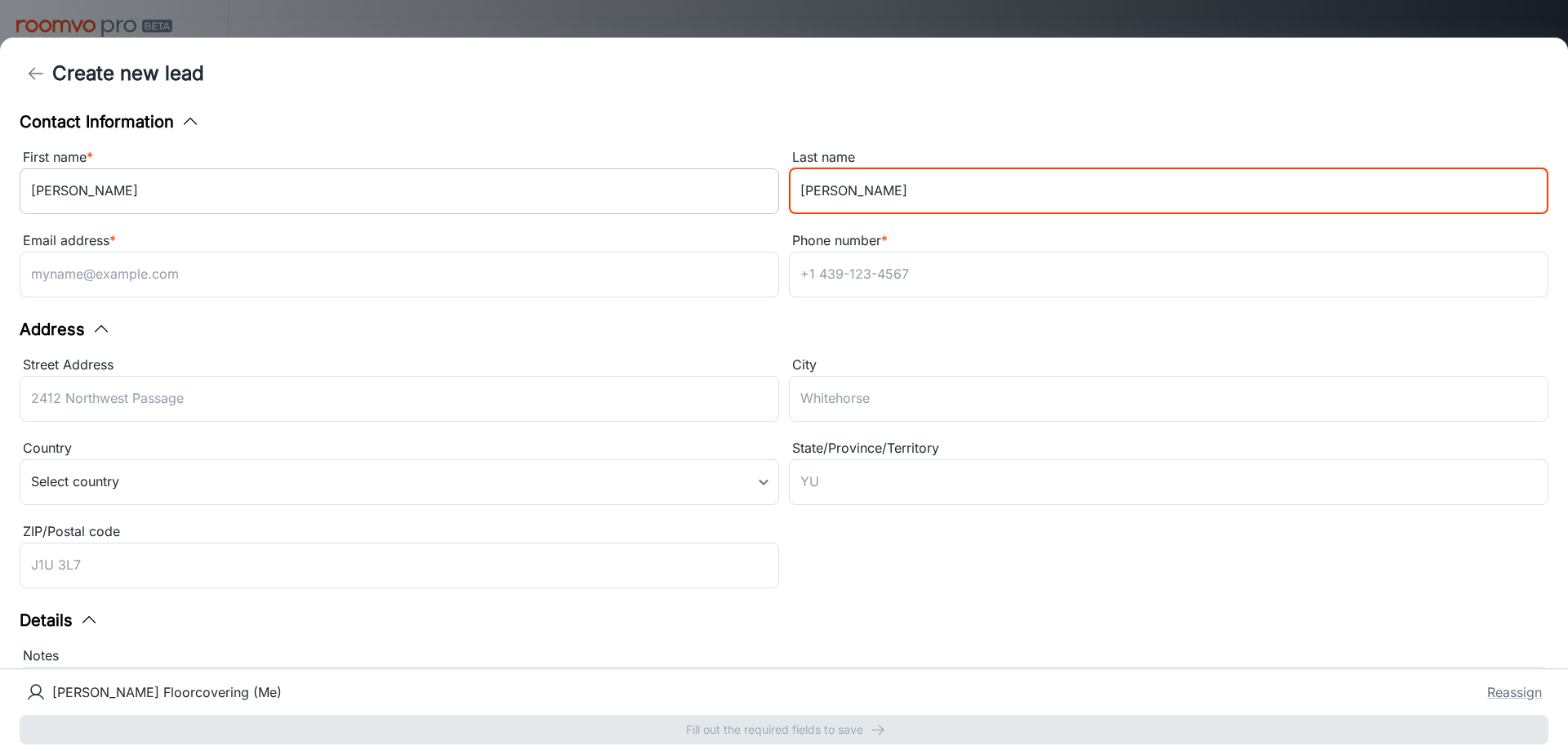
type input "Celinski"
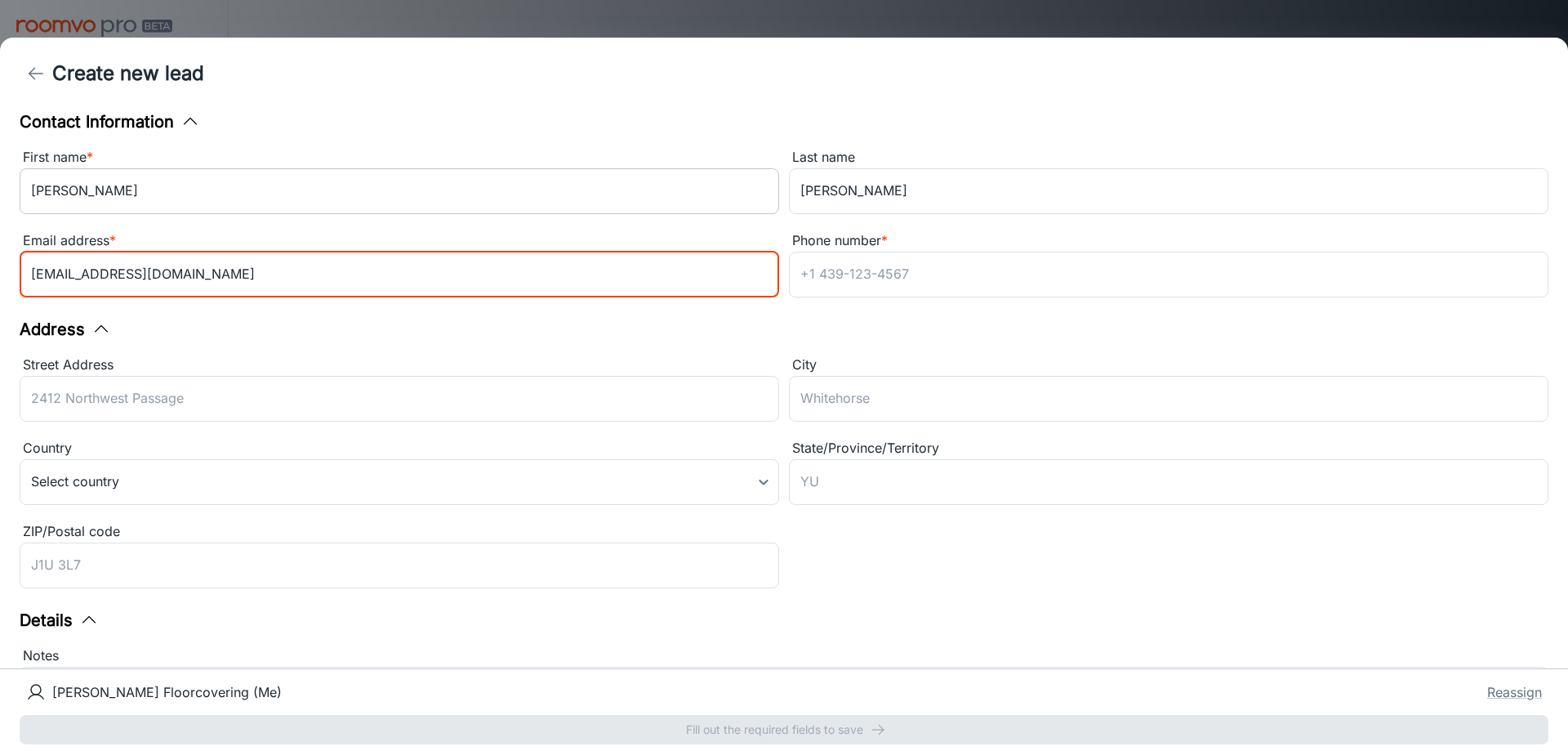
type input "pamelacelinski@yahoo.com"
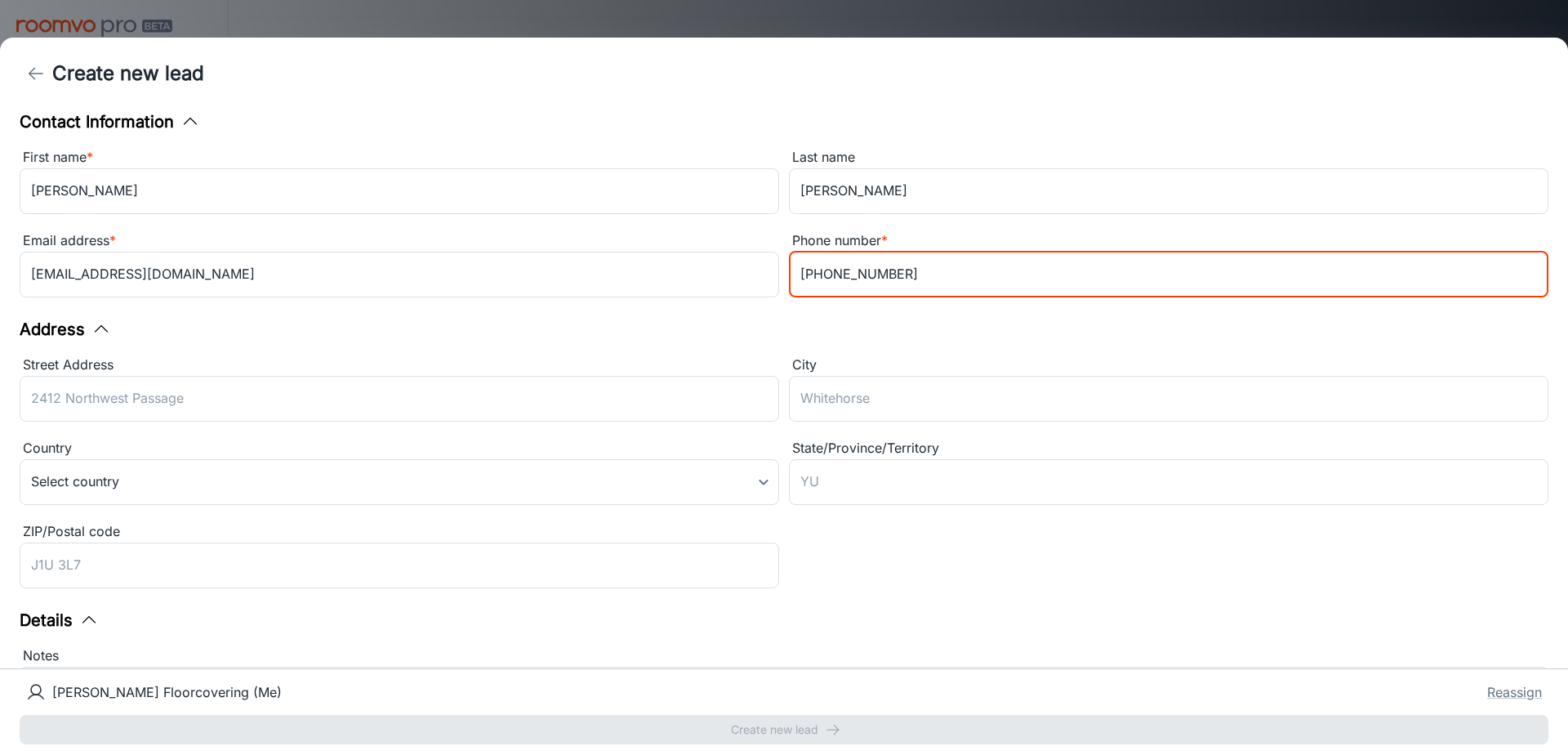
type input "216-990-3907"
click at [701, 320] on div "Contact Information First name * Pamela ​ Last name Celinski ​ Email address * …" at bounding box center [784, 388] width 1568 height 559
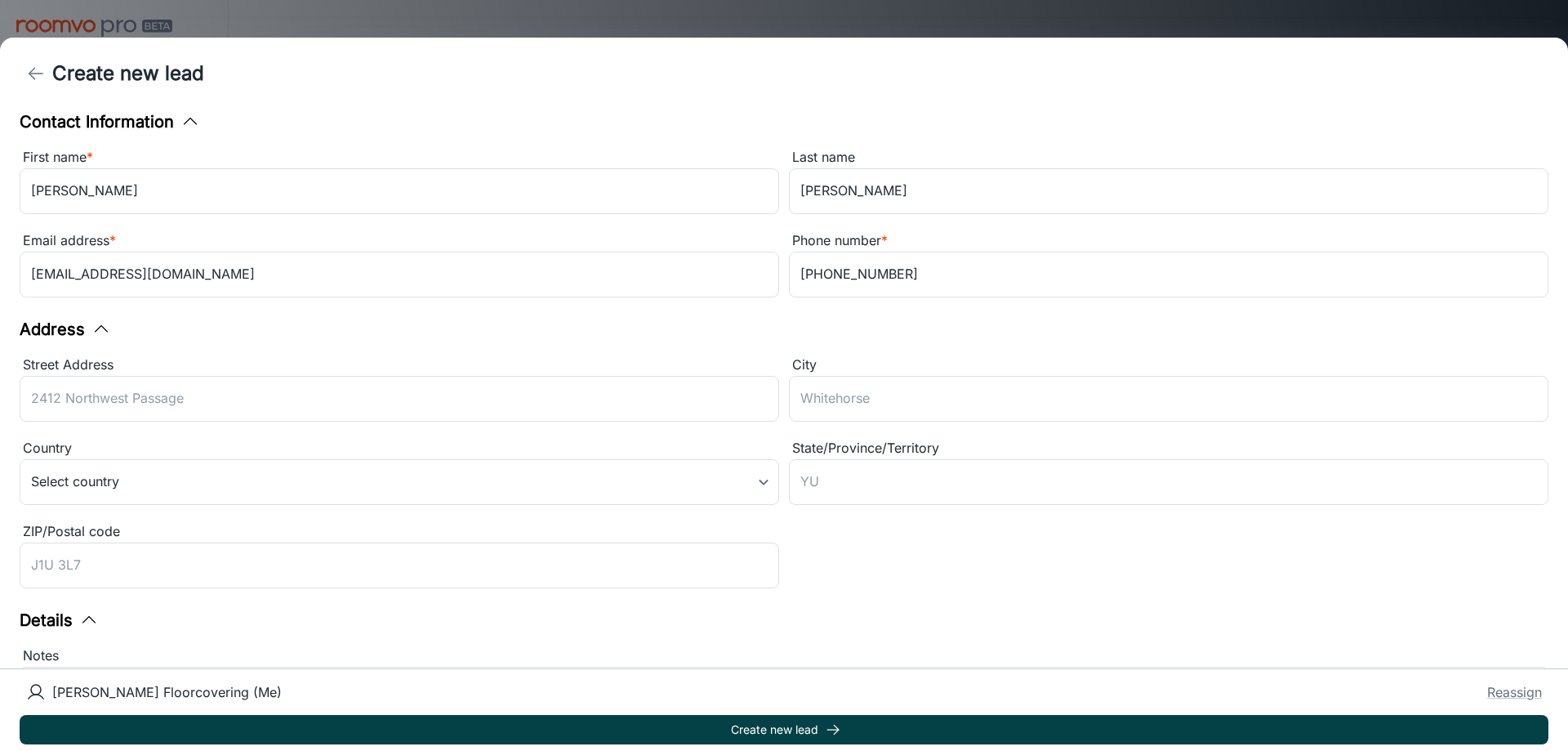
click at [837, 733] on icon "submit" at bounding box center [833, 729] width 16 height 16
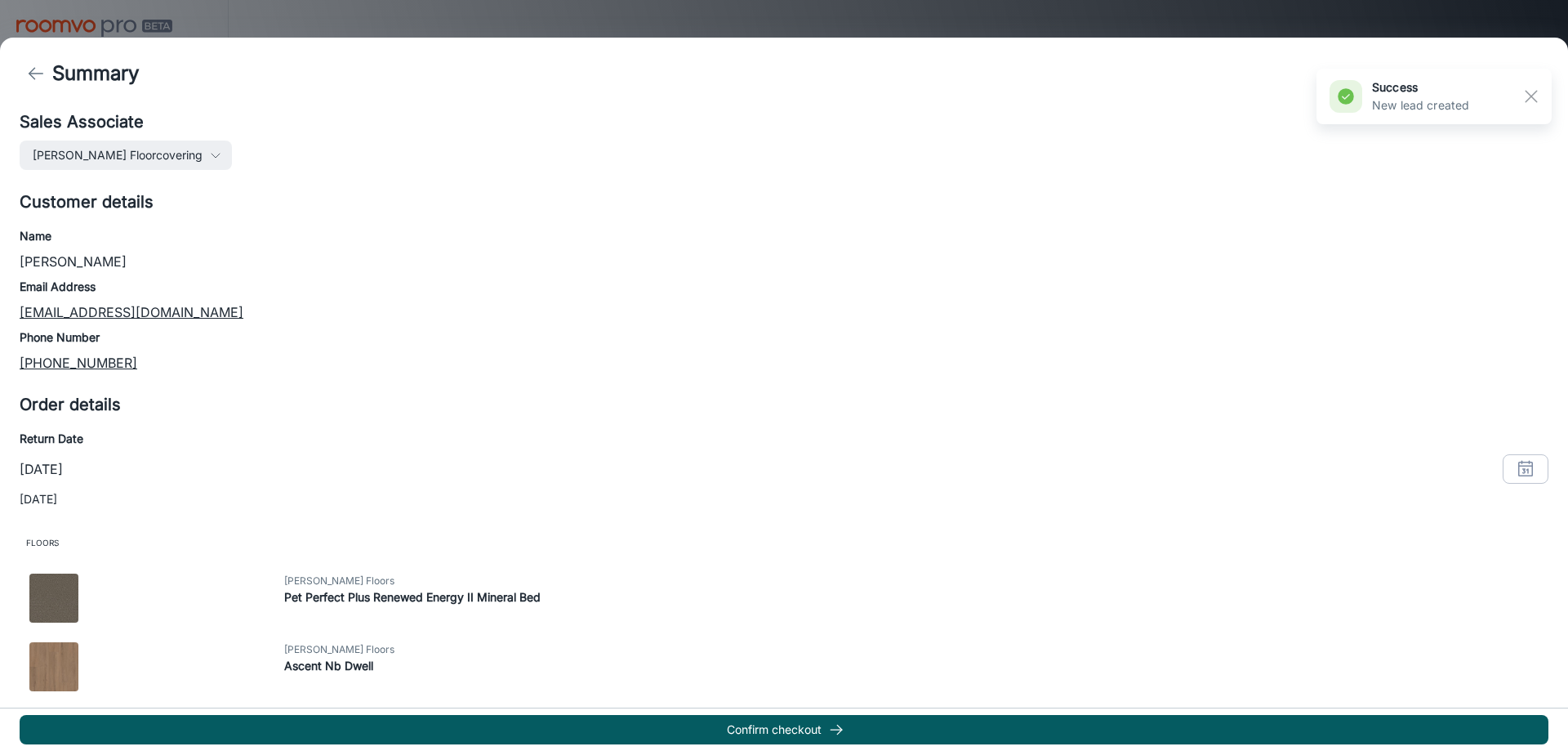
scroll to position [276, 0]
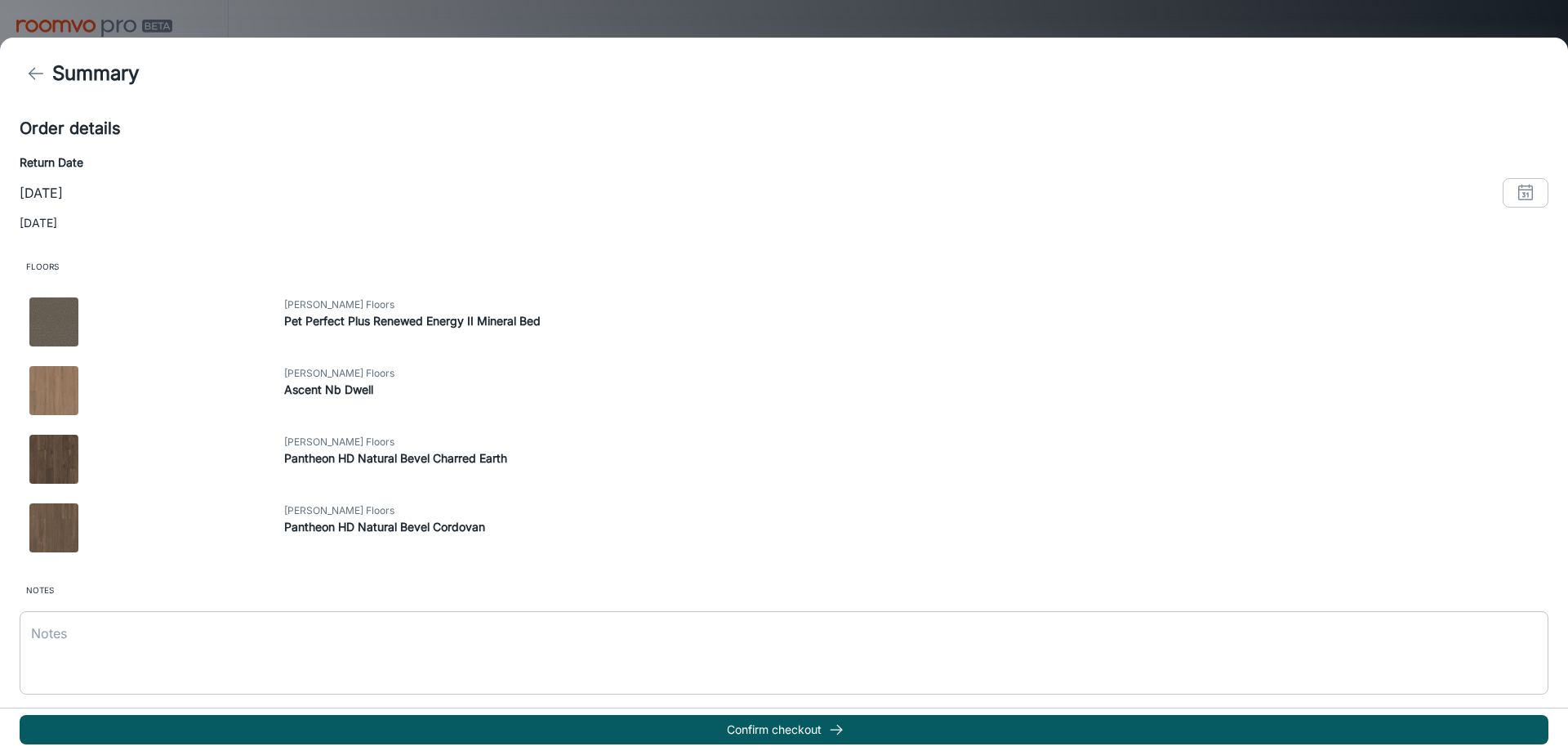
click at [388, 644] on textarea at bounding box center [783, 652] width 1506 height 56
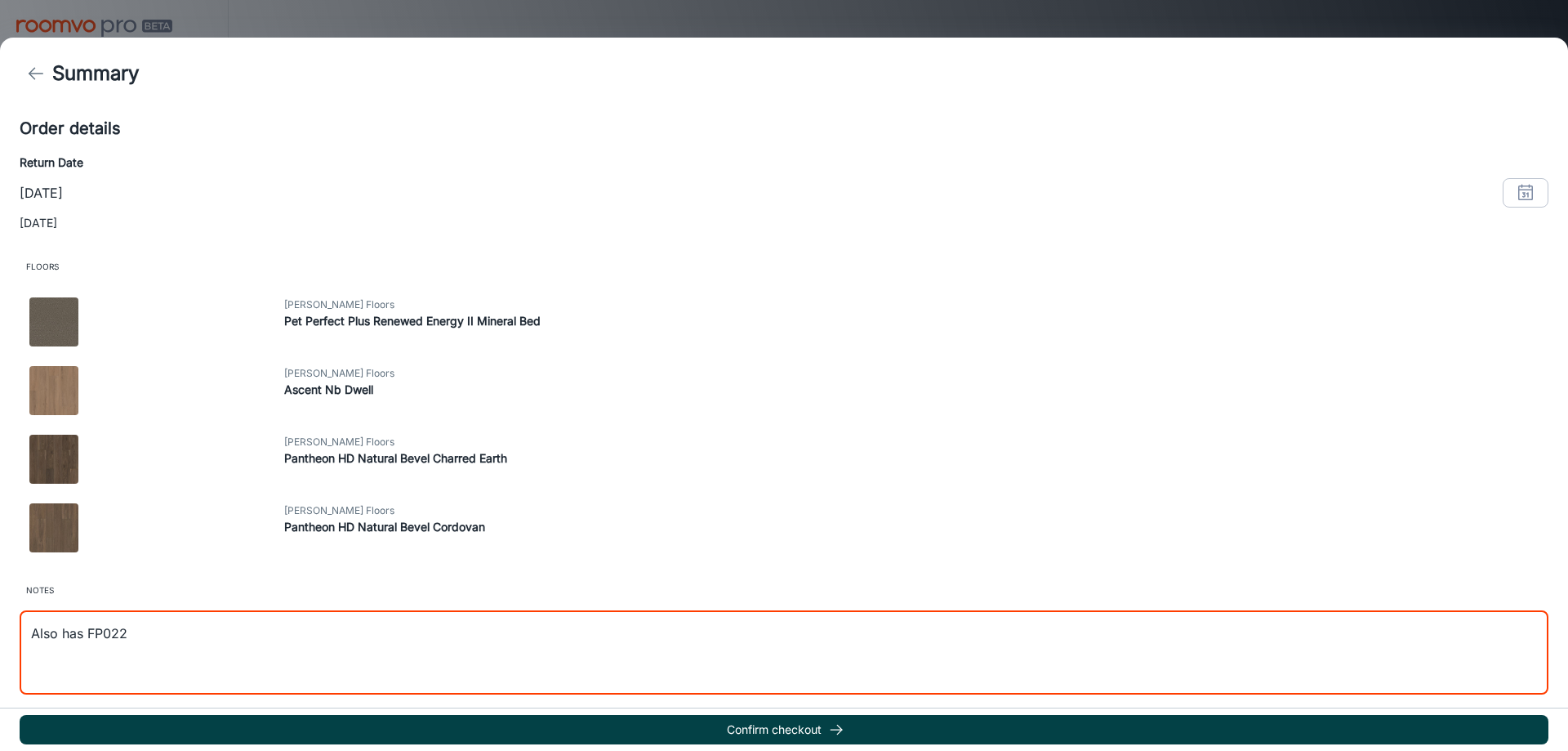
type textarea "Also has FP022"
click at [855, 732] on button "Confirm checkout" at bounding box center [784, 729] width 1528 height 30
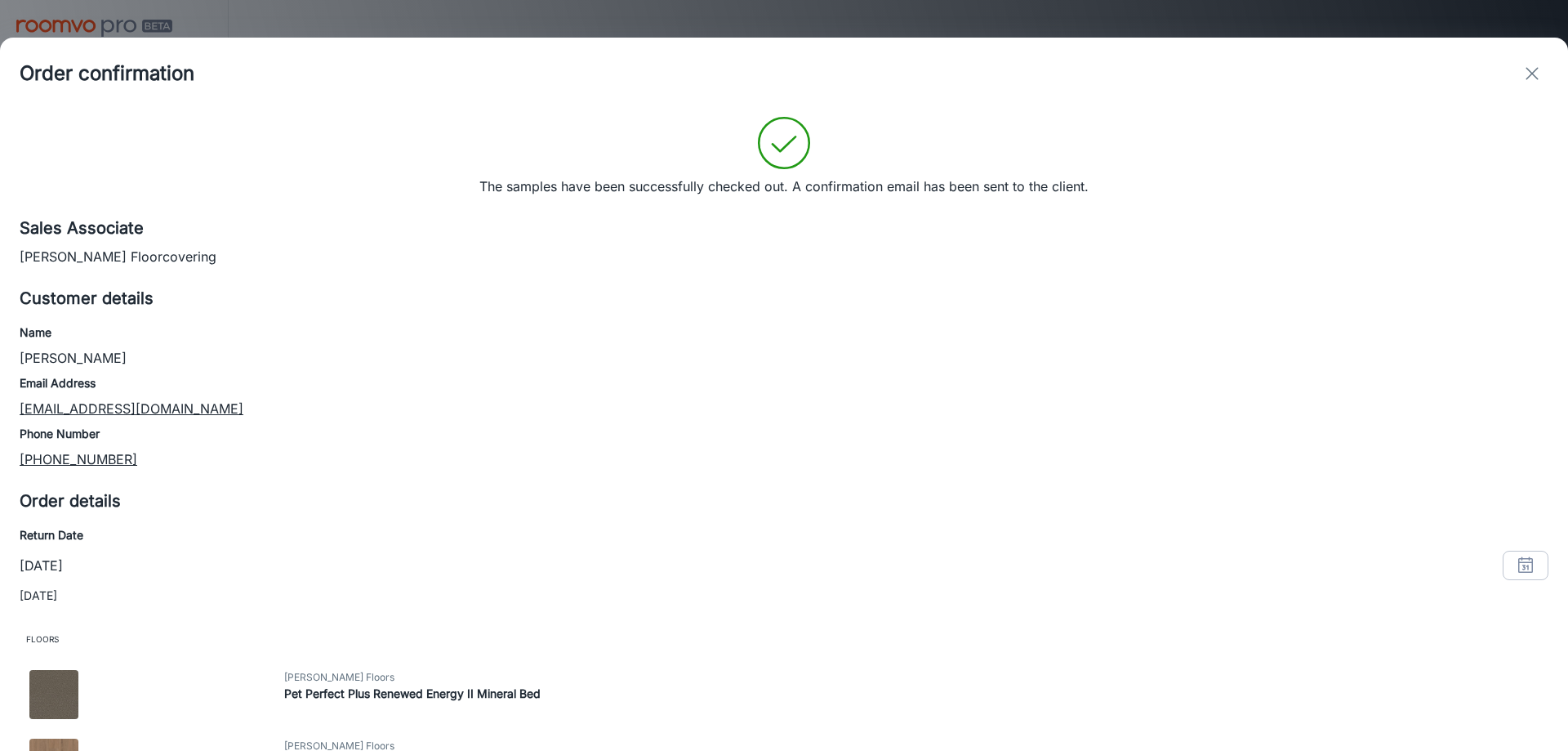
click at [1535, 76] on line "exit" at bounding box center [1532, 73] width 12 height 12
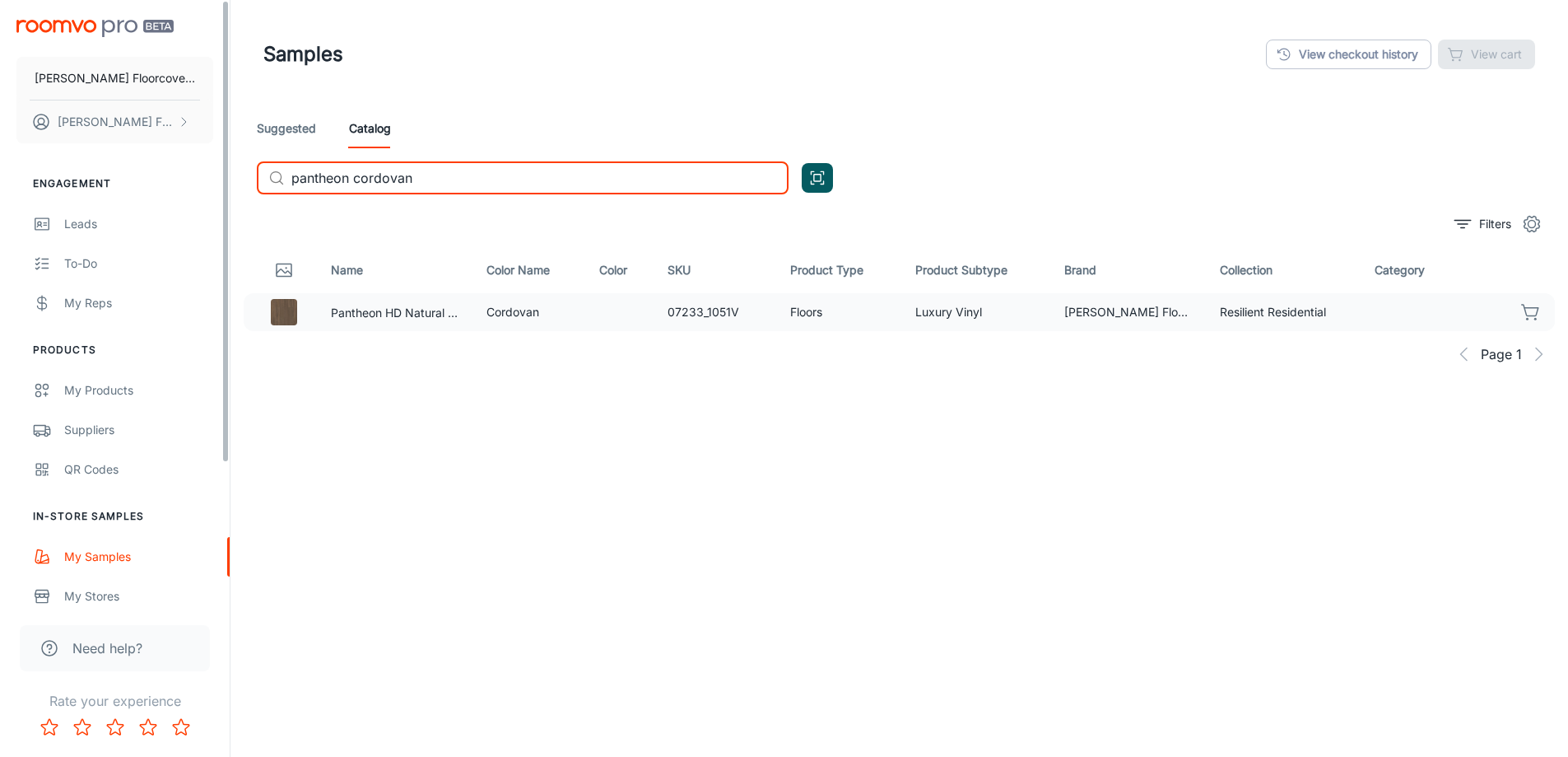
drag, startPoint x: 440, startPoint y: 190, endPoint x: 209, endPoint y: 182, distance: 231.1
click at [214, 185] on div "Frederick's Floorcovering Fredericks Floorcovering Engagement Leads To-do My Re…" at bounding box center [784, 423] width 1568 height 847
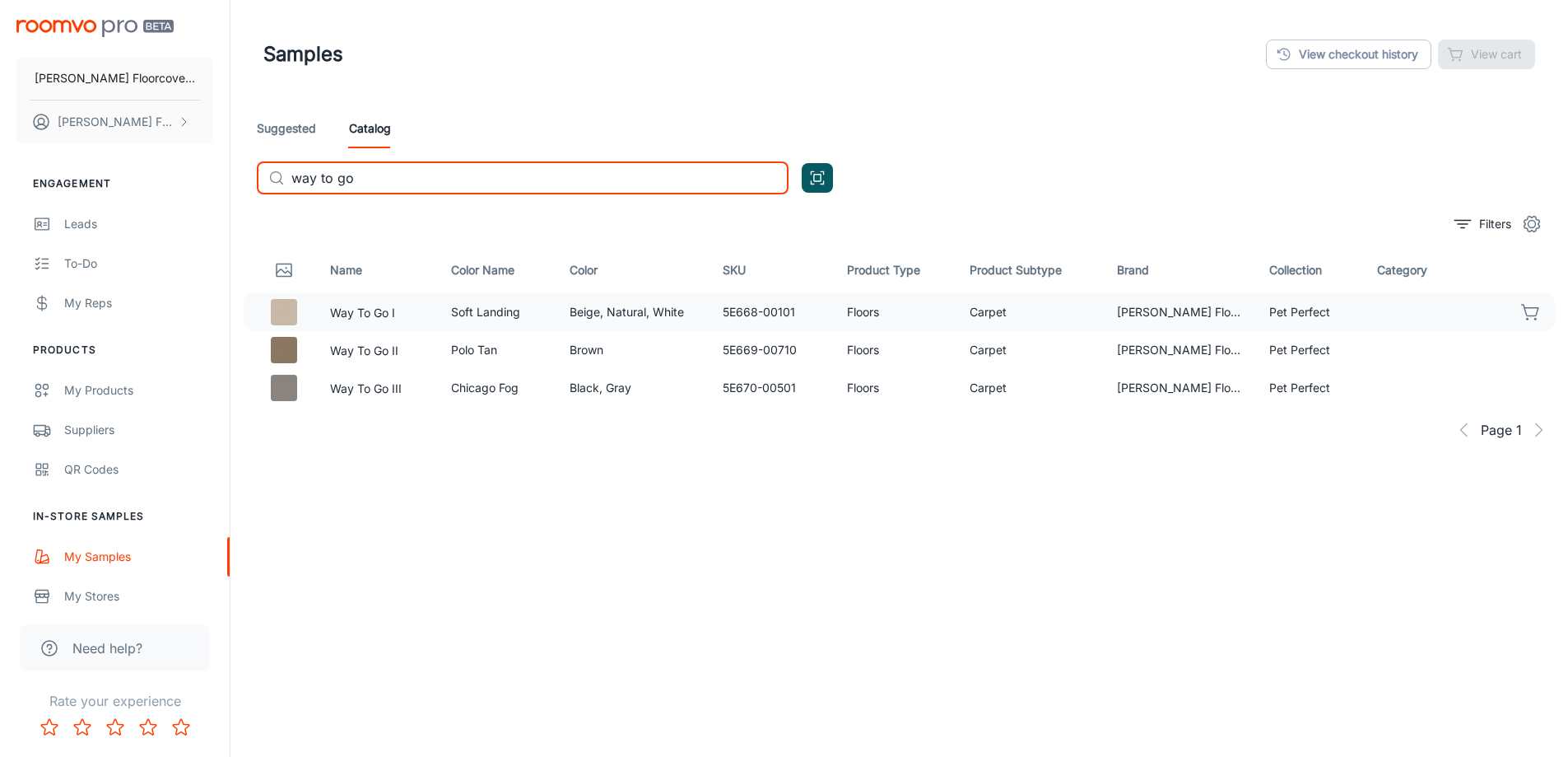
click at [1534, 310] on icon "button" at bounding box center [1532, 312] width 20 height 20
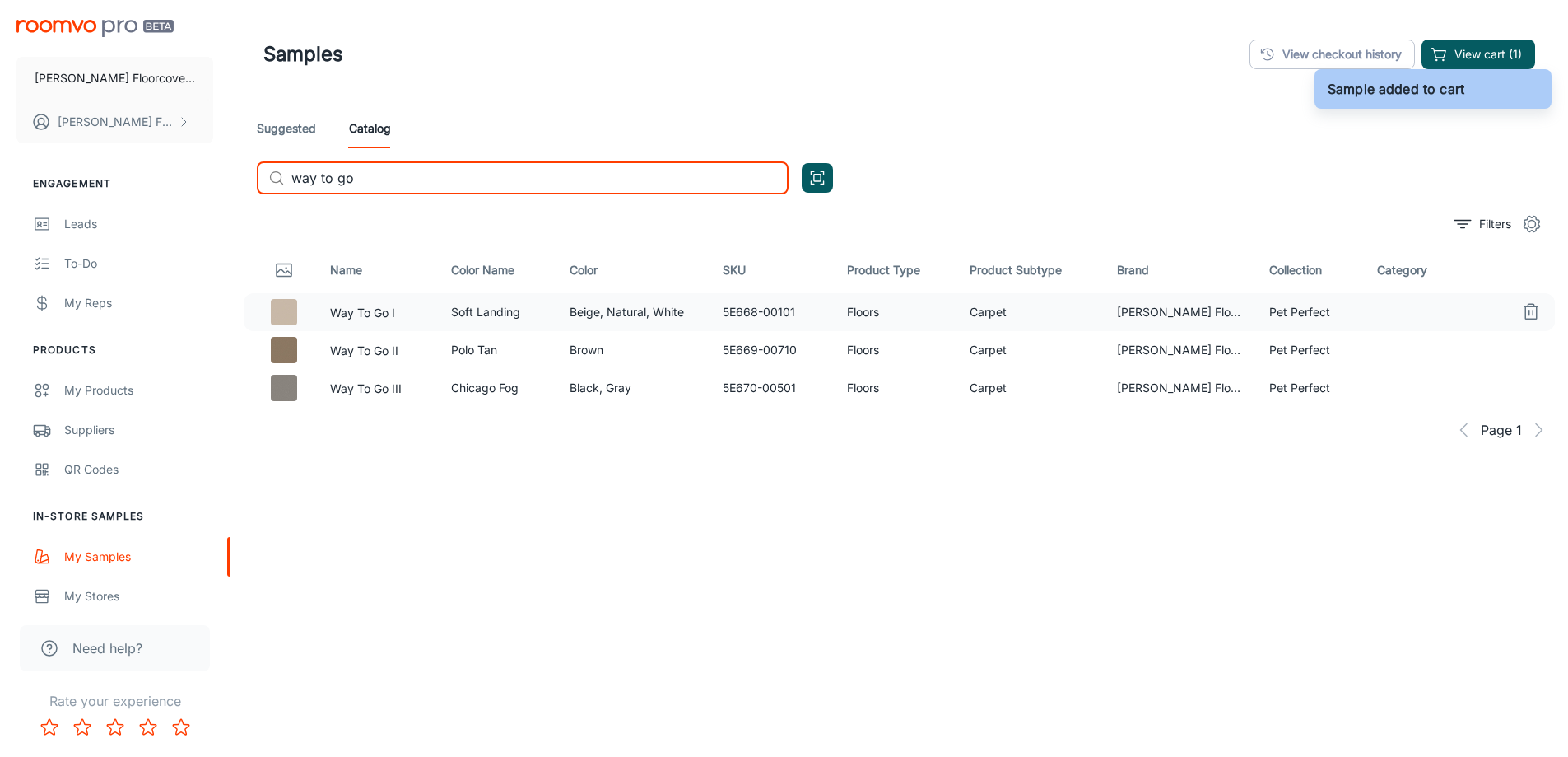
drag, startPoint x: 377, startPoint y: 170, endPoint x: 231, endPoint y: 174, distance: 146.1
click at [231, 174] on div "Samples View checkout history View cart (1) Suggested Catalog ​ way to go ​ Fil…" at bounding box center [899, 423] width 1338 height 847
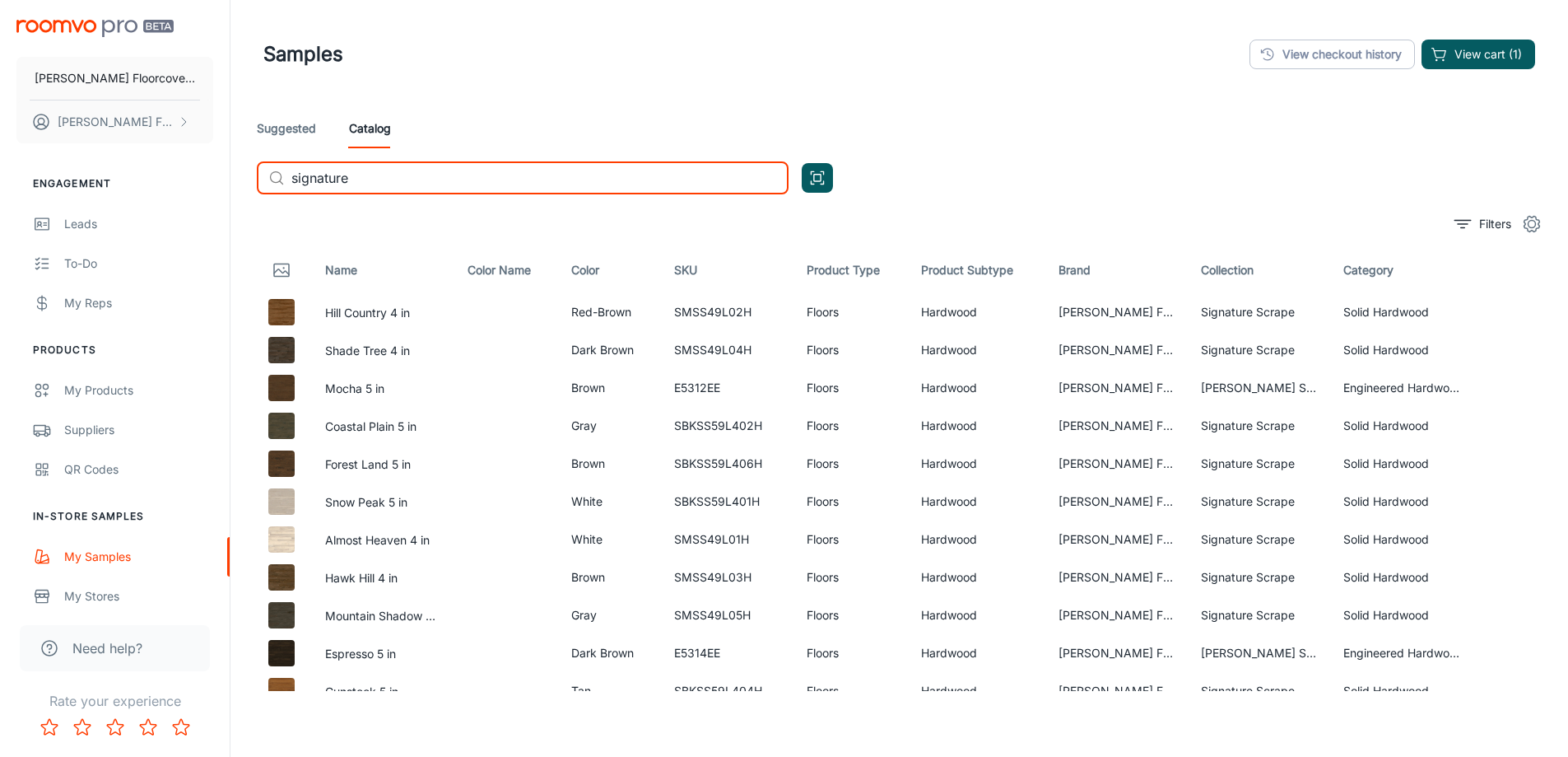
type input "signature"
click at [1462, 43] on button "View cart (1)" at bounding box center [1478, 54] width 114 height 30
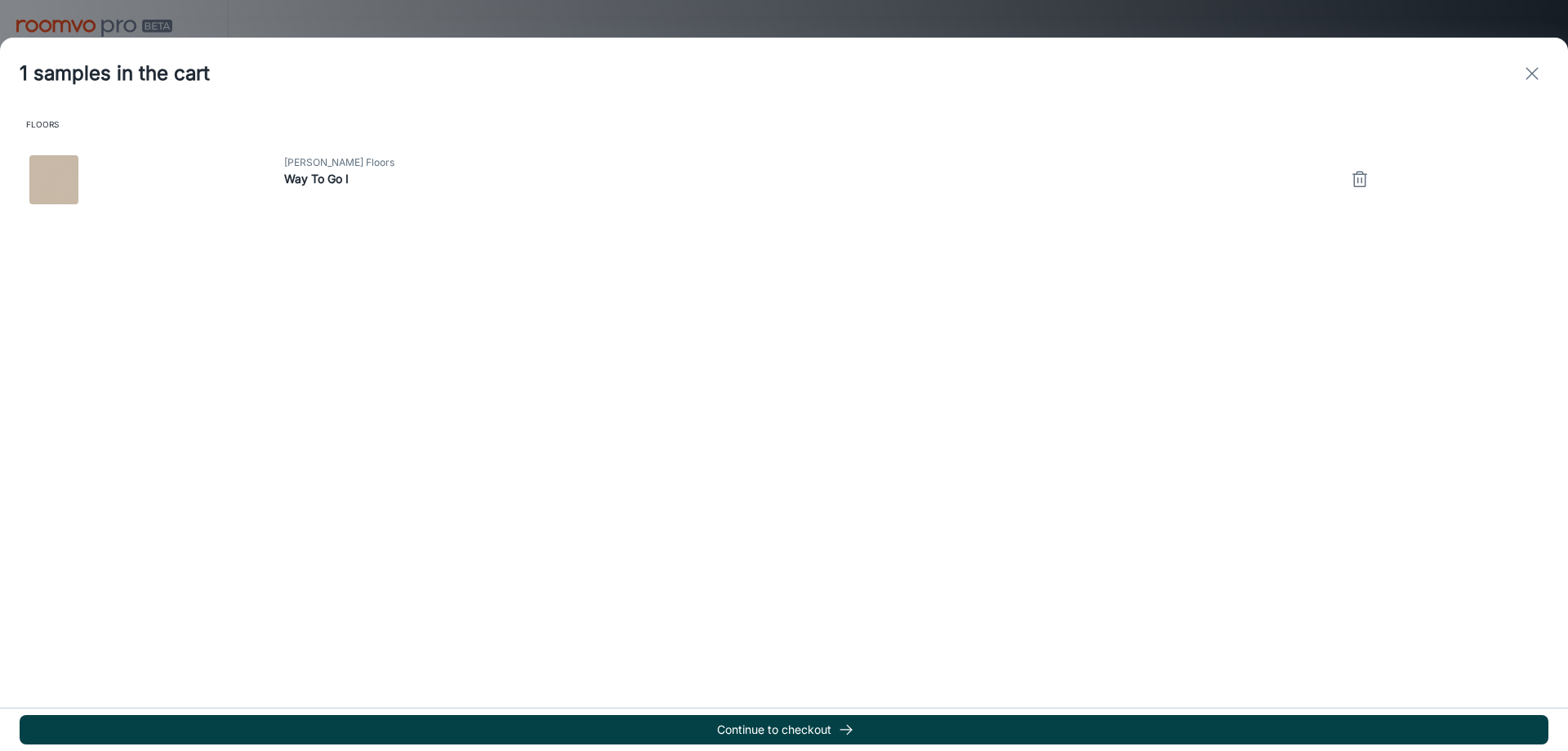
click at [829, 734] on button "Continue to checkout" at bounding box center [784, 729] width 1528 height 30
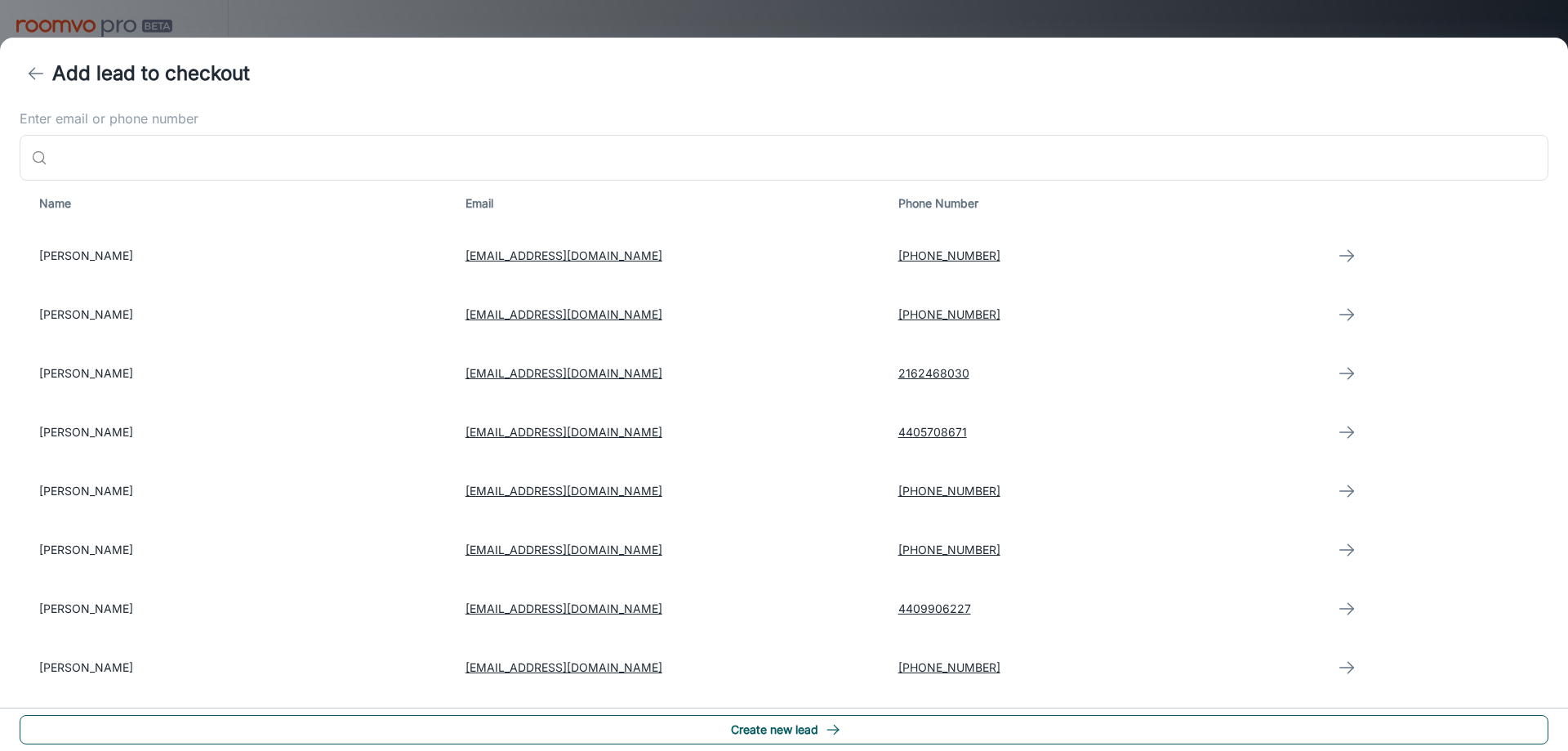
click at [798, 741] on button "Create new lead" at bounding box center [784, 729] width 1528 height 30
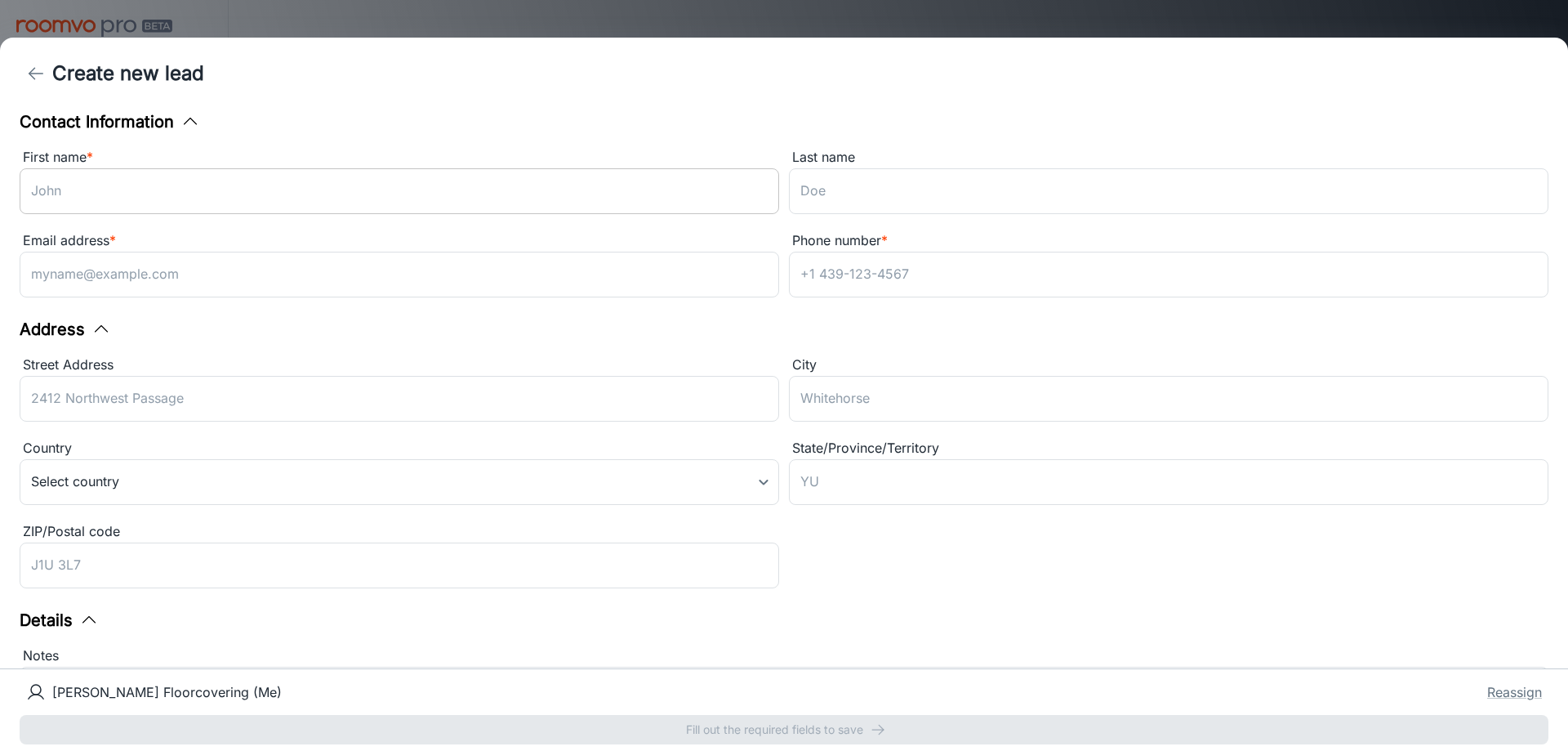
click at [451, 177] on input "First name *" at bounding box center [400, 190] width 760 height 46
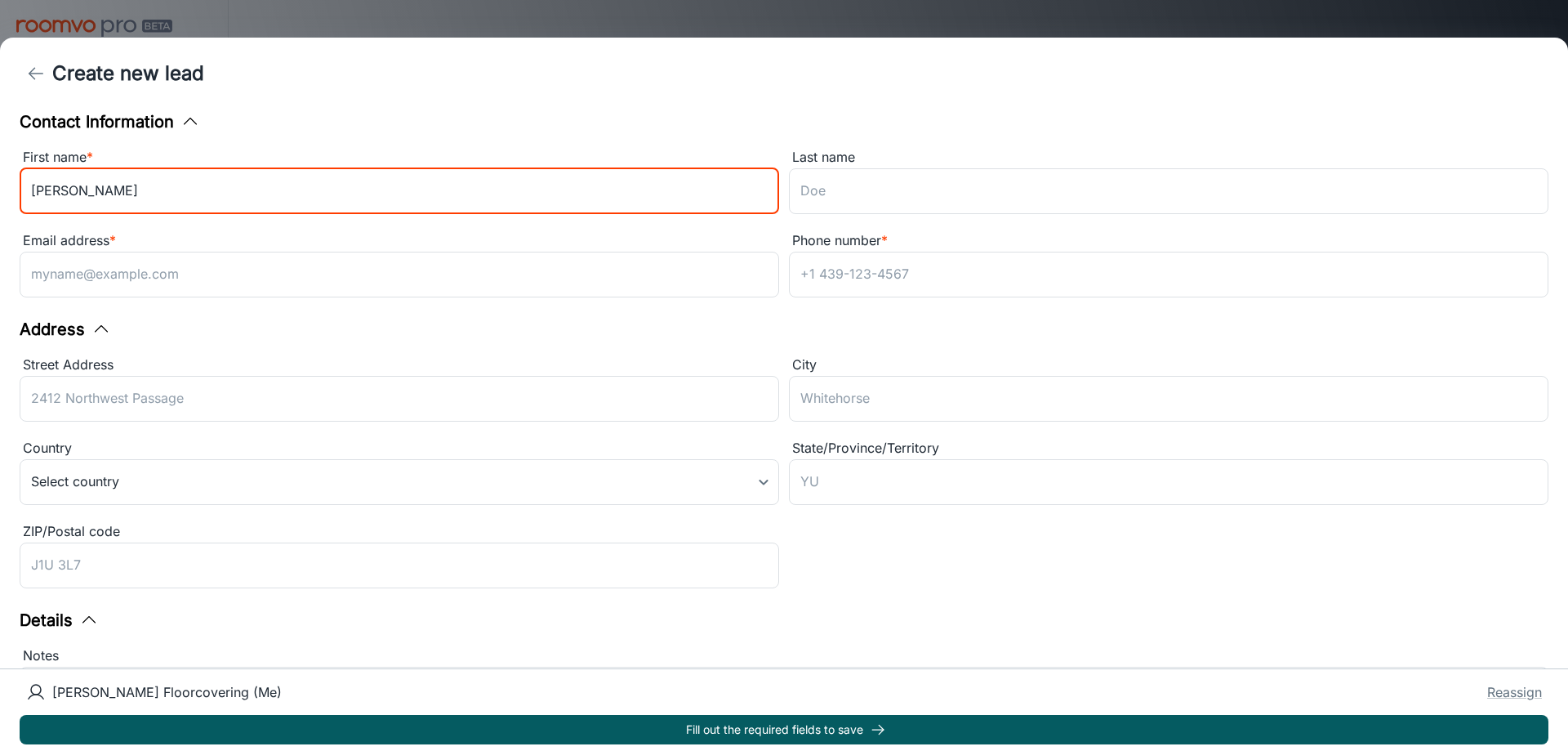
type input "Jim"
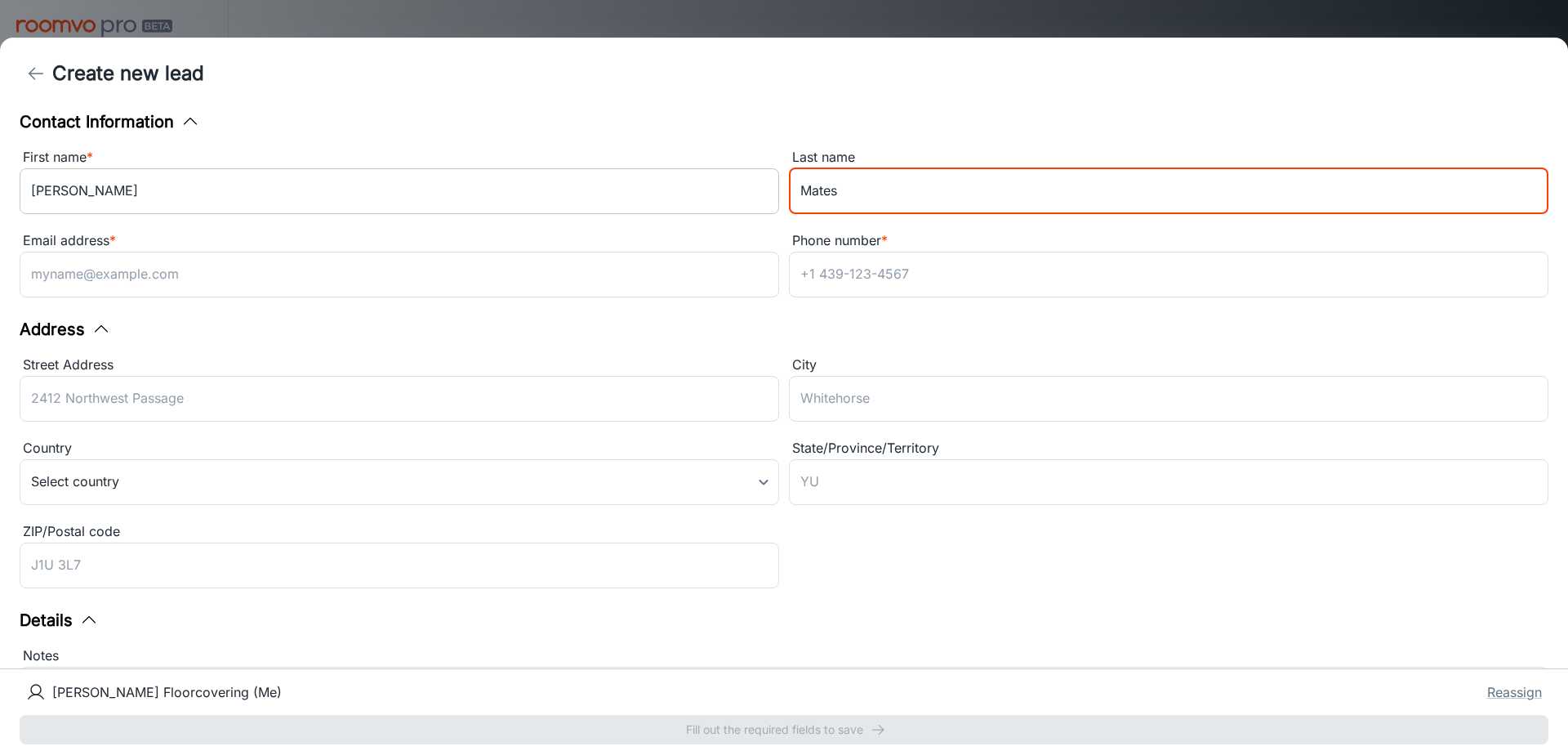
type input "Mates"
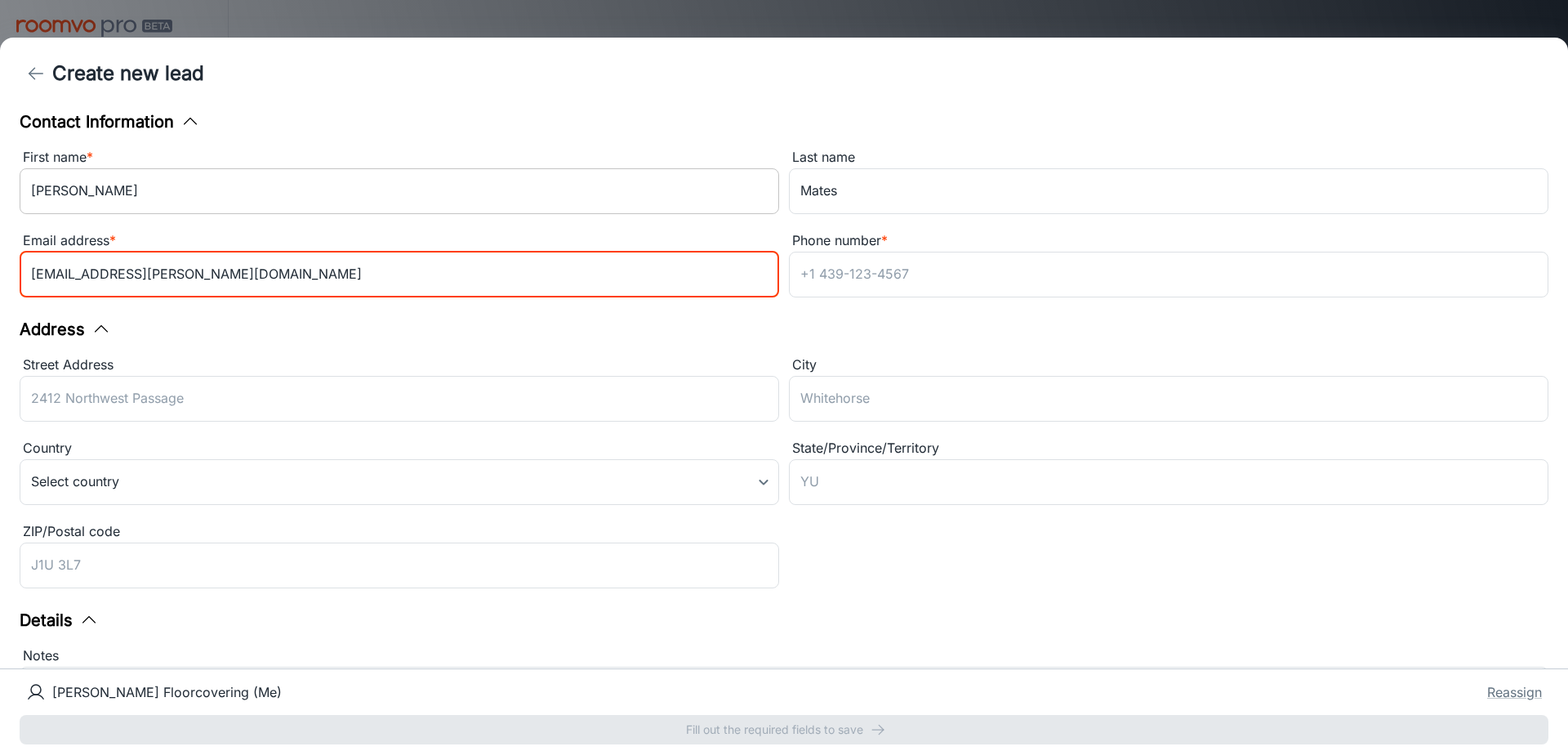
type input "matesj@cox.net"
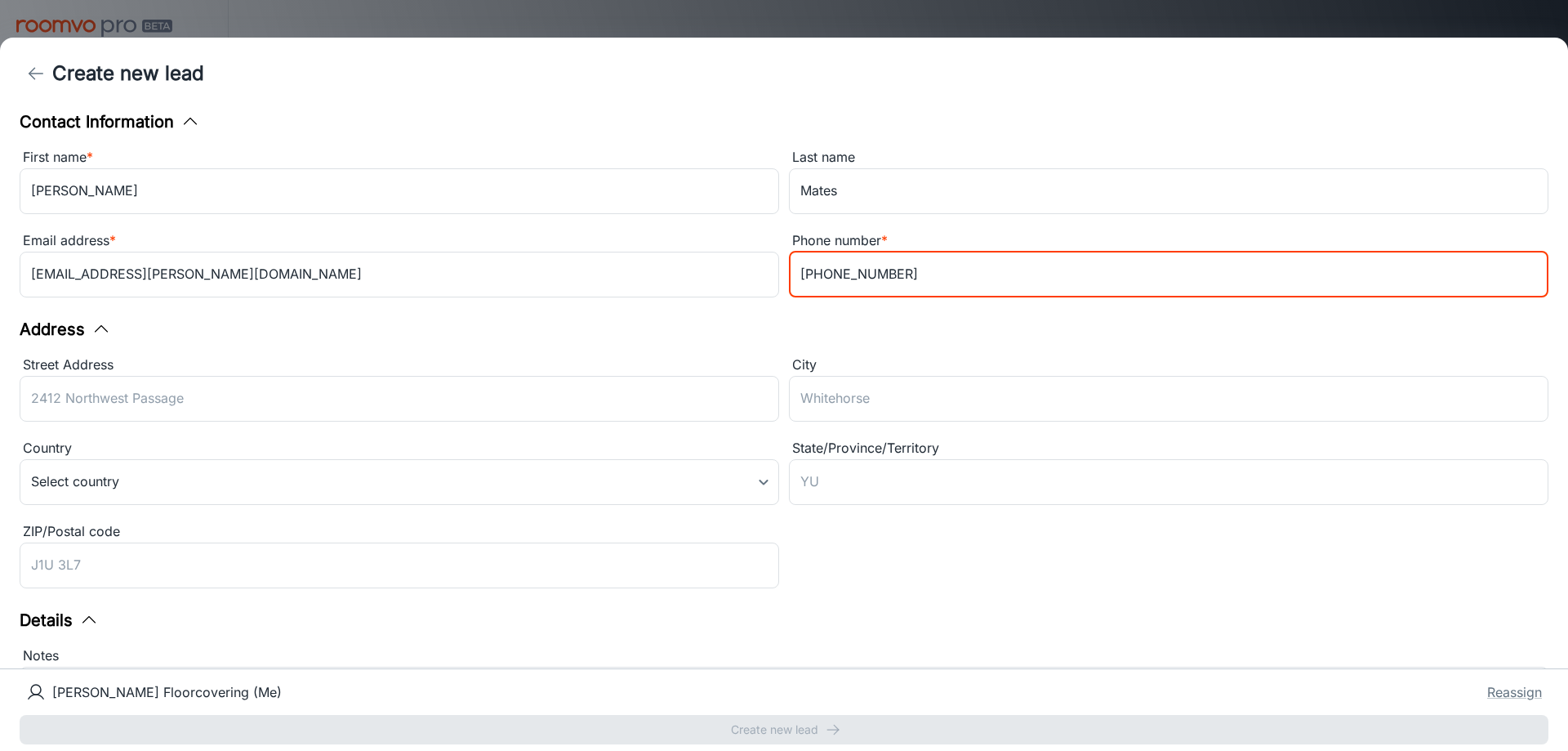
type input "216-390-7706"
click at [764, 327] on div "Contact Information First name * Jim ​ Last name Mates ​ Email address * matesj…" at bounding box center [784, 388] width 1568 height 559
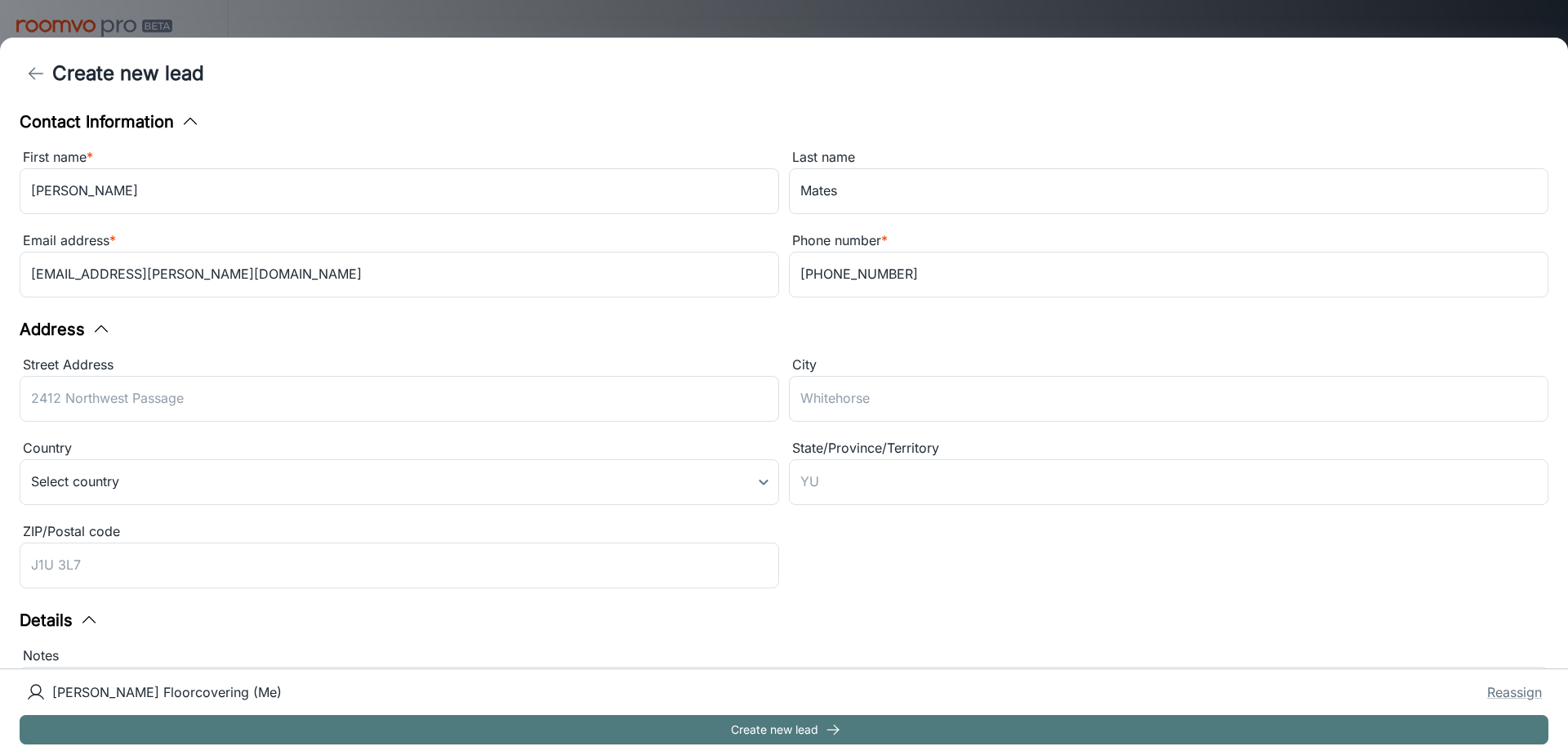
click at [891, 730] on button "Create new lead" at bounding box center [784, 729] width 1528 height 30
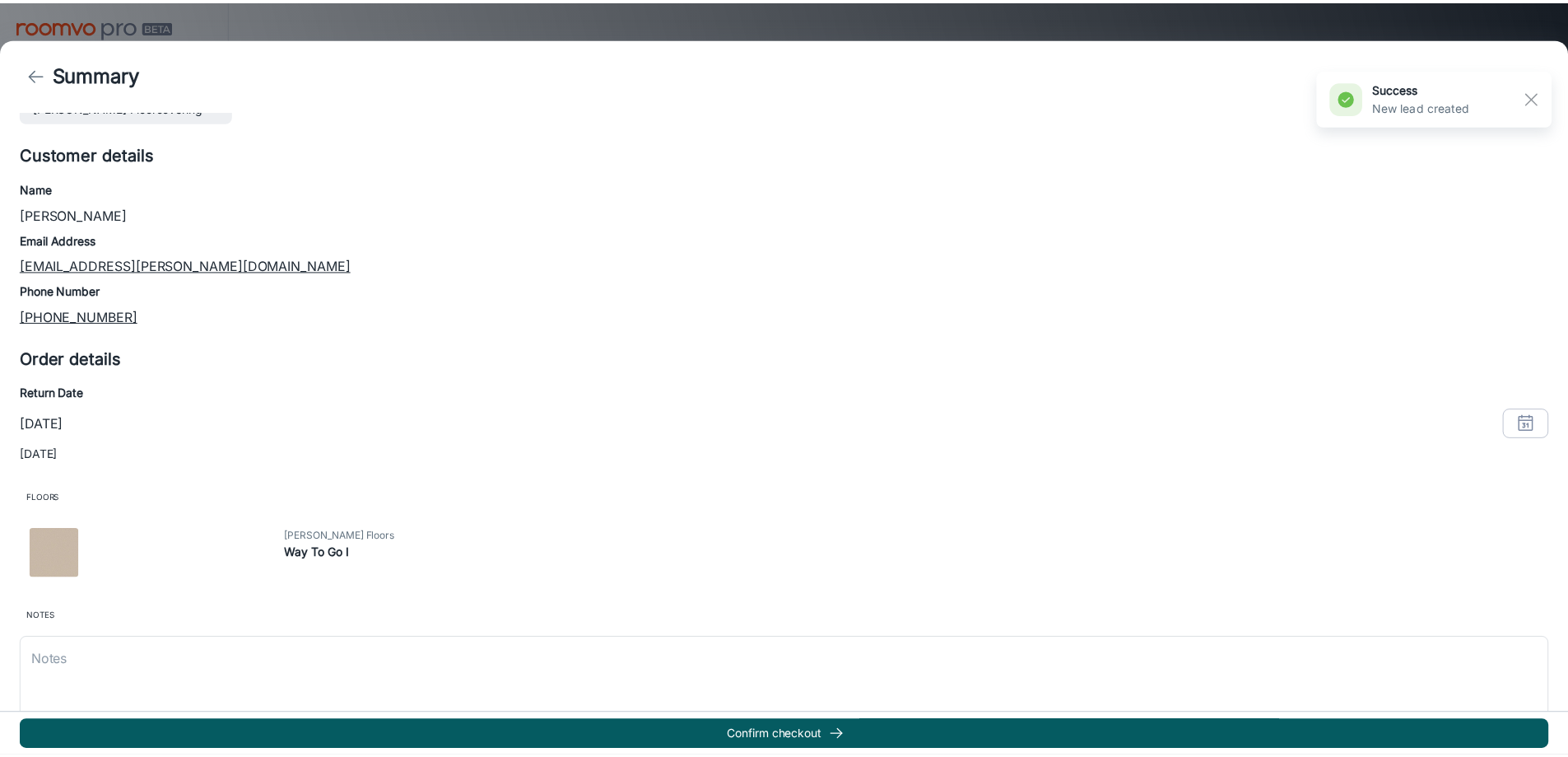
scroll to position [71, 0]
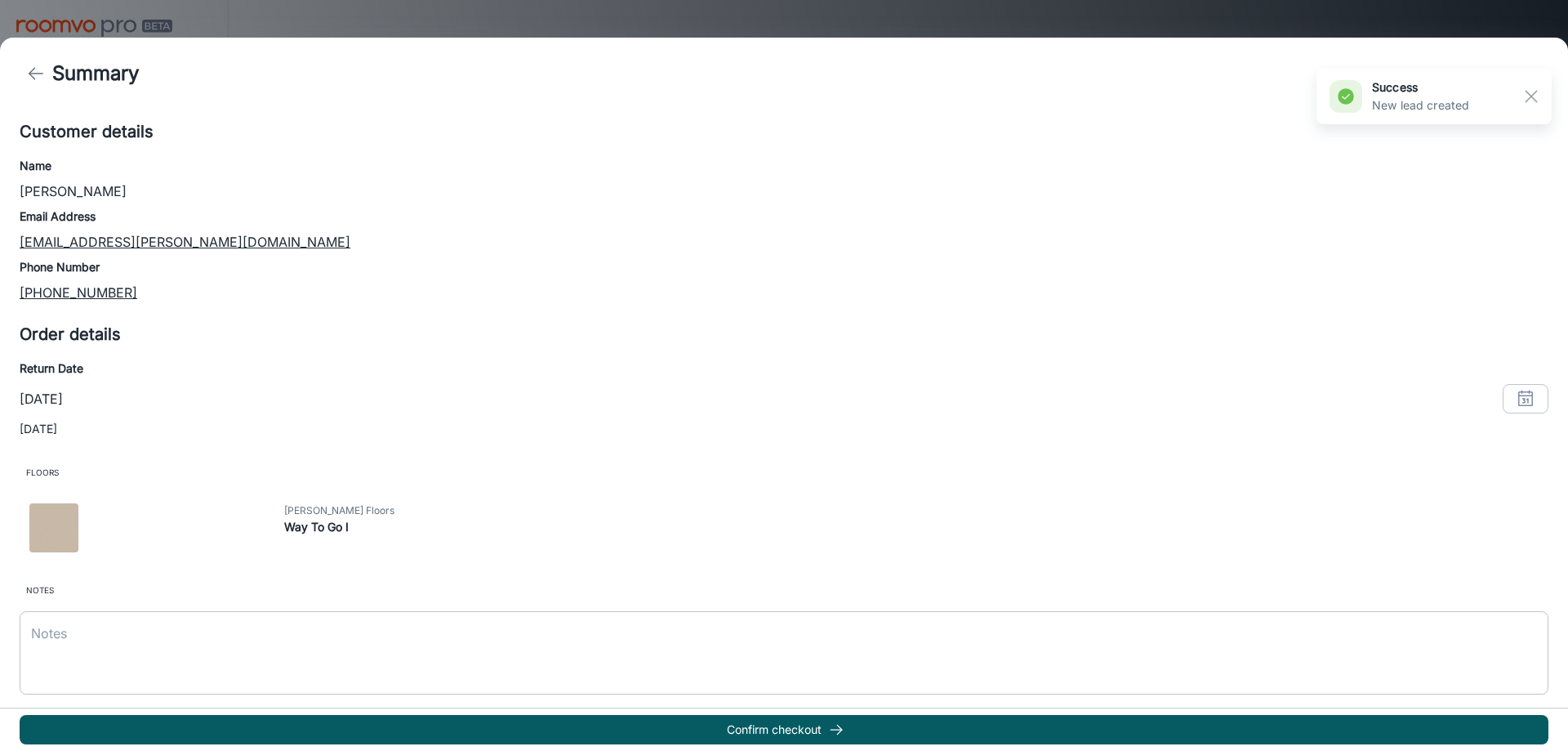
click at [203, 650] on textarea at bounding box center [783, 652] width 1506 height 56
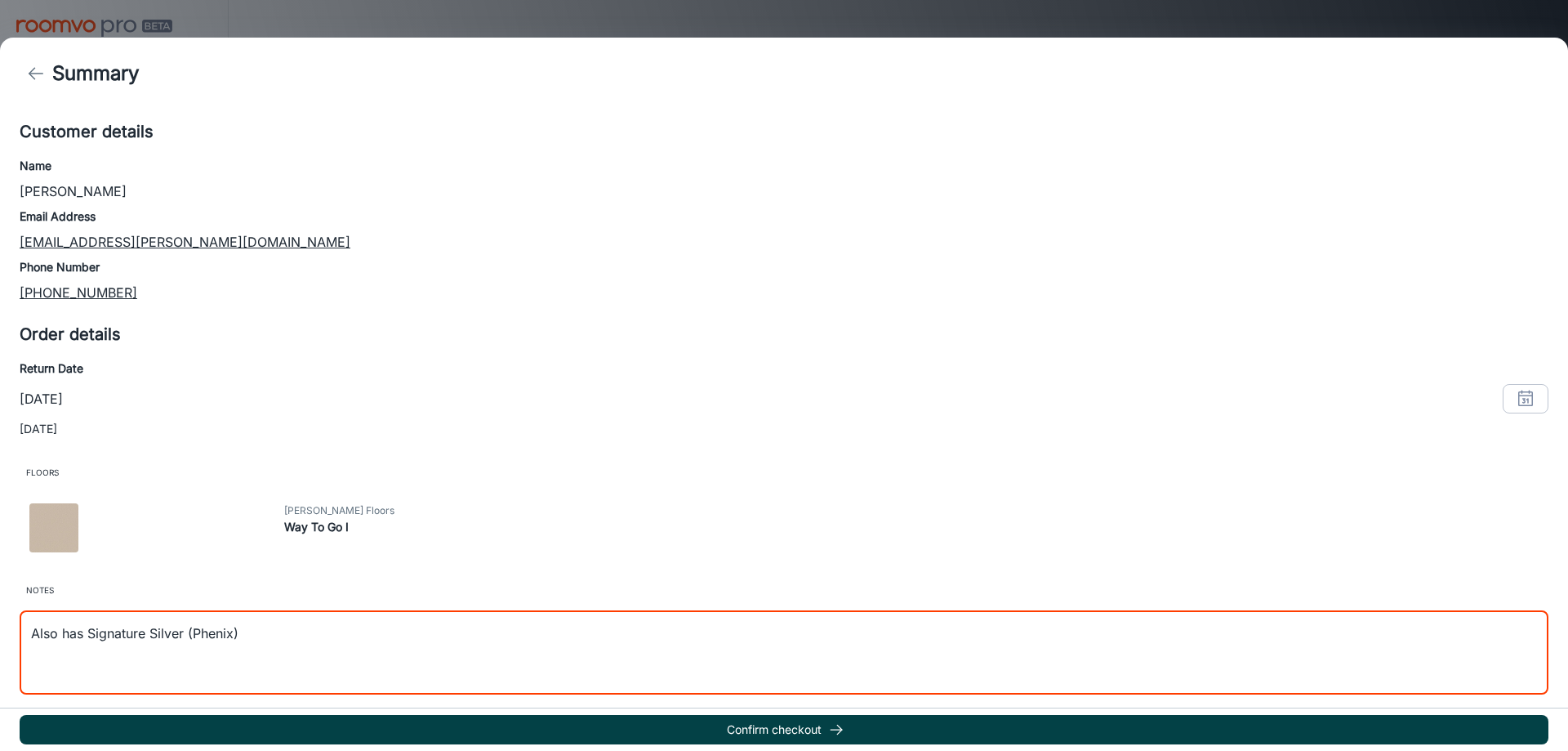
type textarea "Also has Signature Silver (Phenix)"
click at [880, 728] on button "Confirm checkout" at bounding box center [784, 729] width 1528 height 30
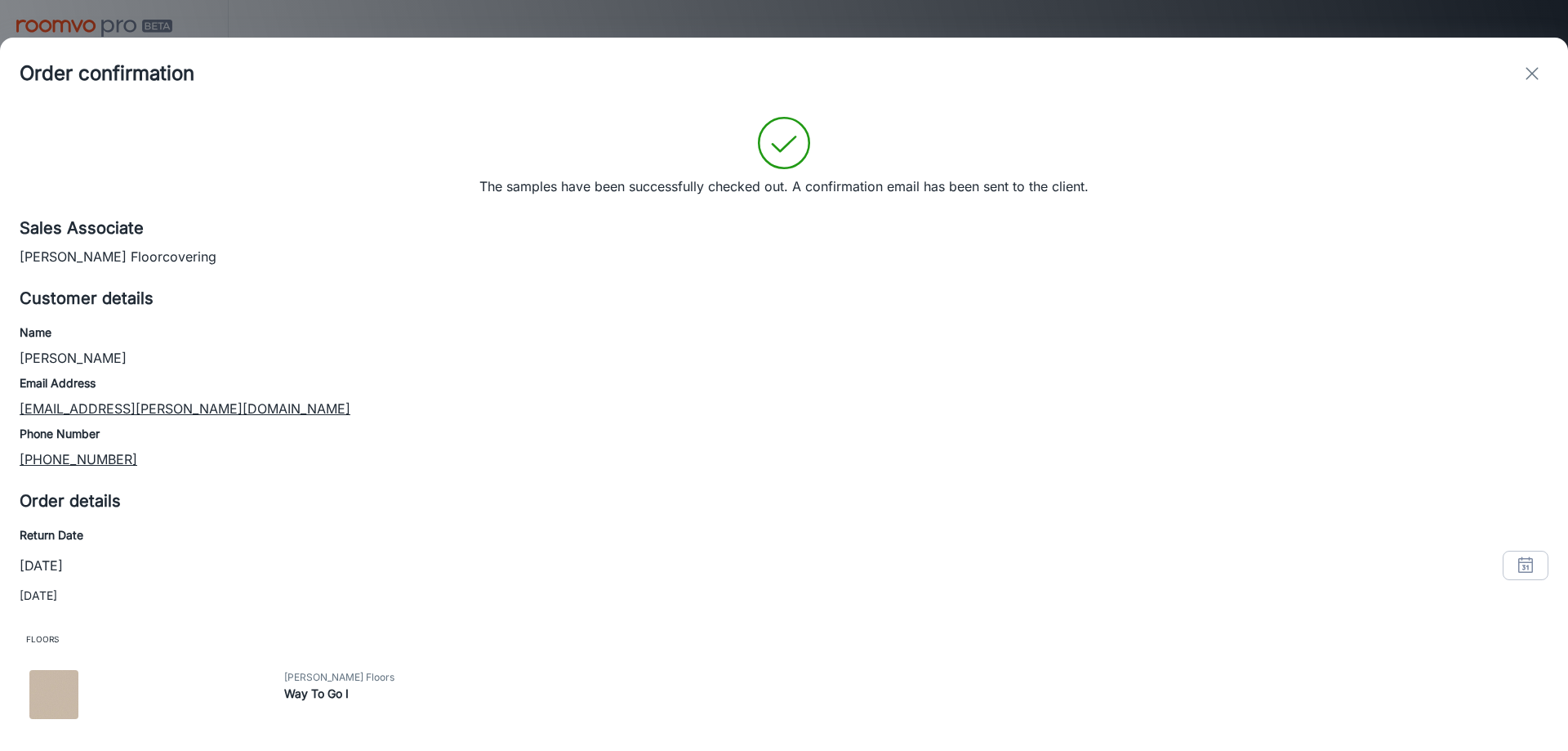
click at [1528, 73] on icon "exit" at bounding box center [1532, 74] width 20 height 20
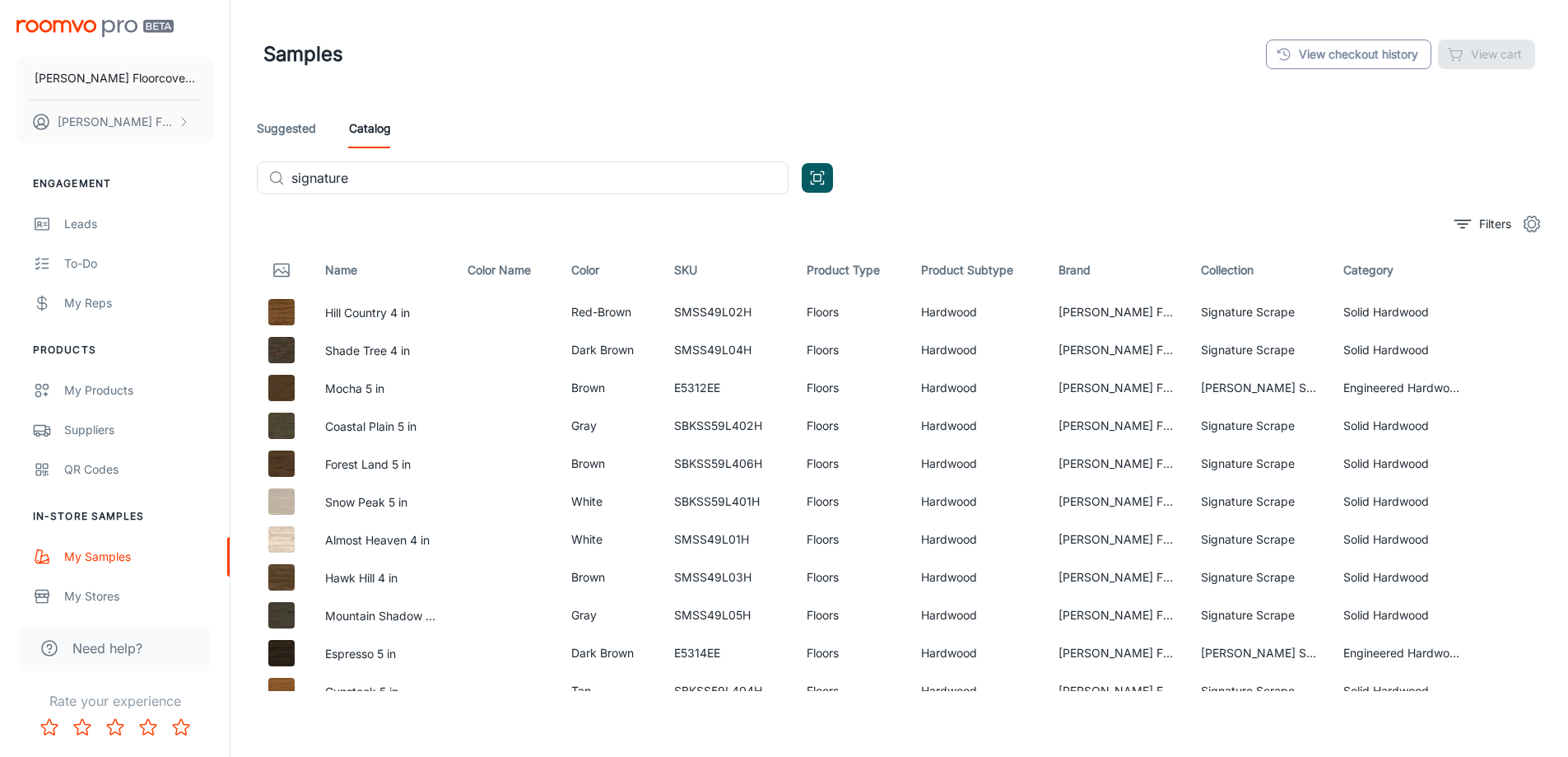
click at [1365, 63] on link "View checkout history" at bounding box center [1349, 54] width 166 height 30
